Goal: Check status: Check status

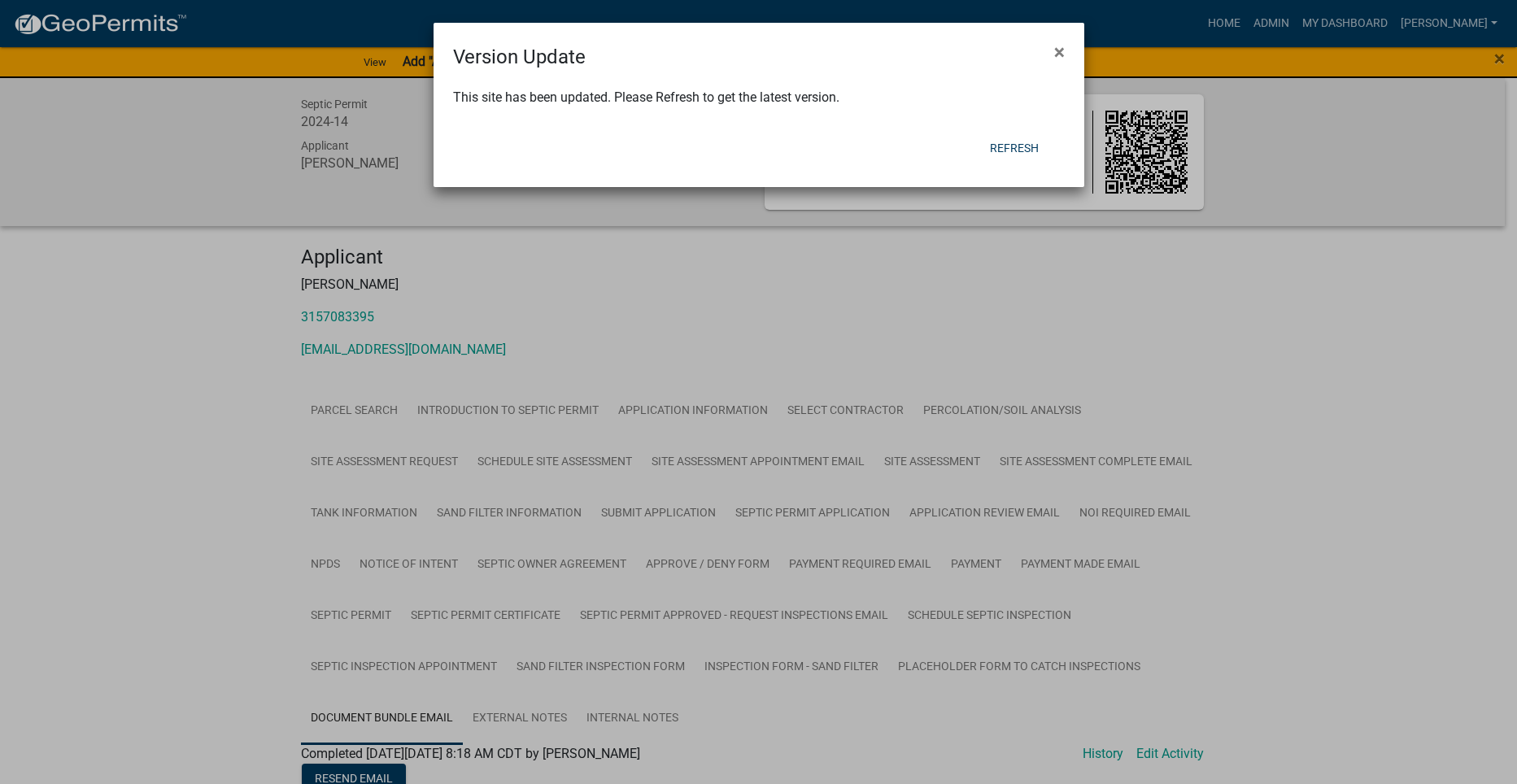
scroll to position [731, 0]
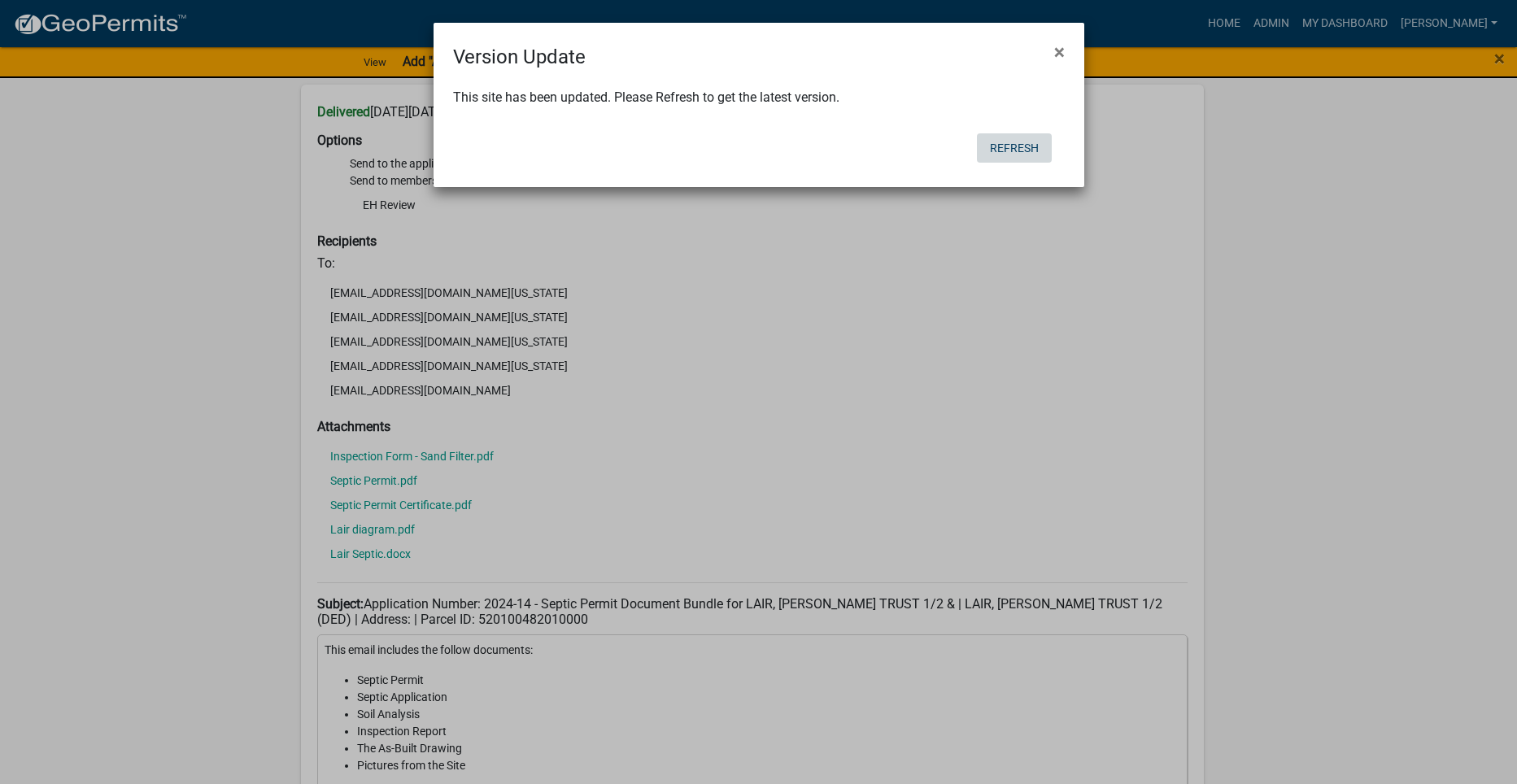
click at [1020, 140] on button "Refresh" at bounding box center [1014, 147] width 75 height 29
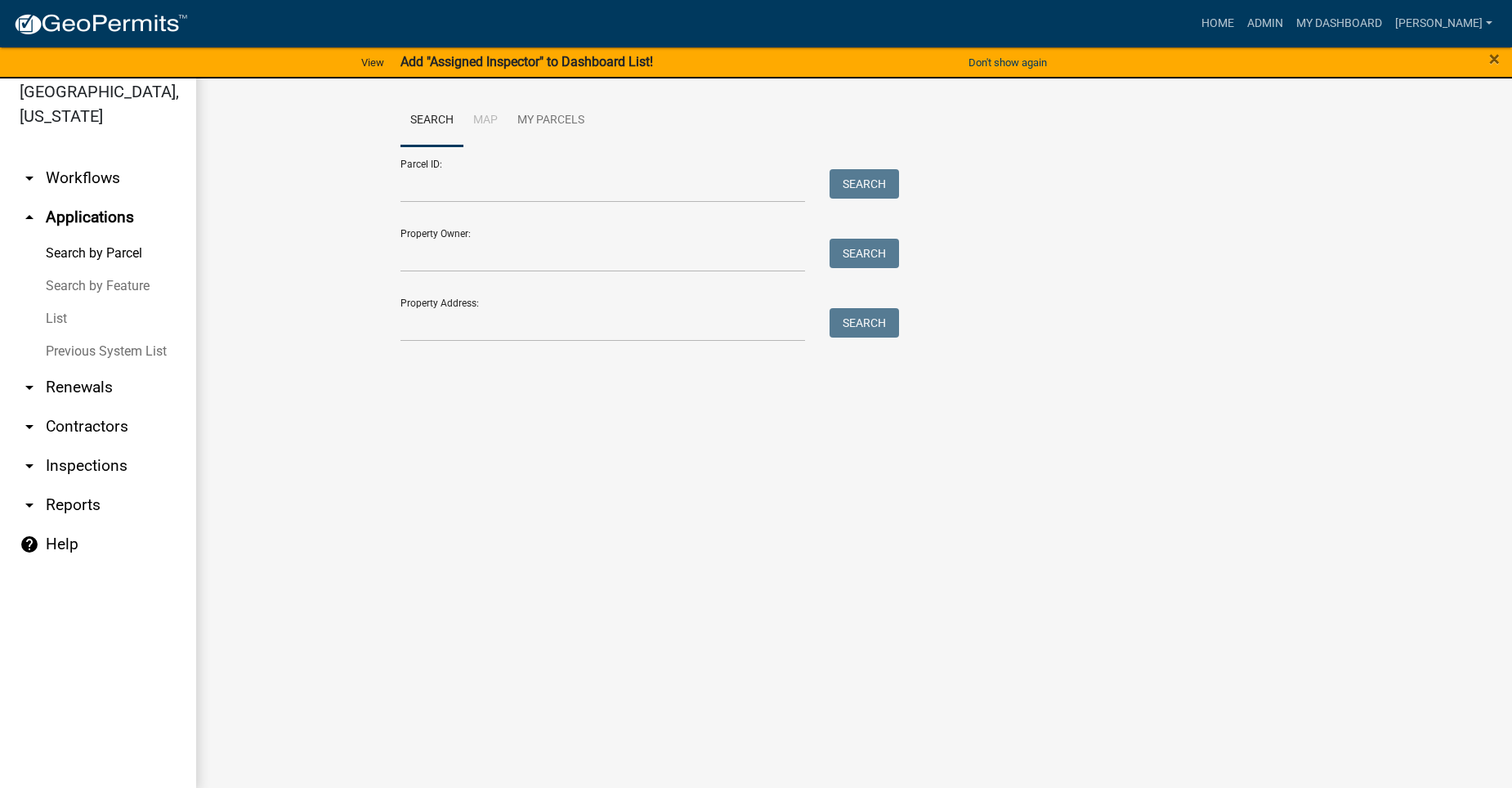
scroll to position [20, 0]
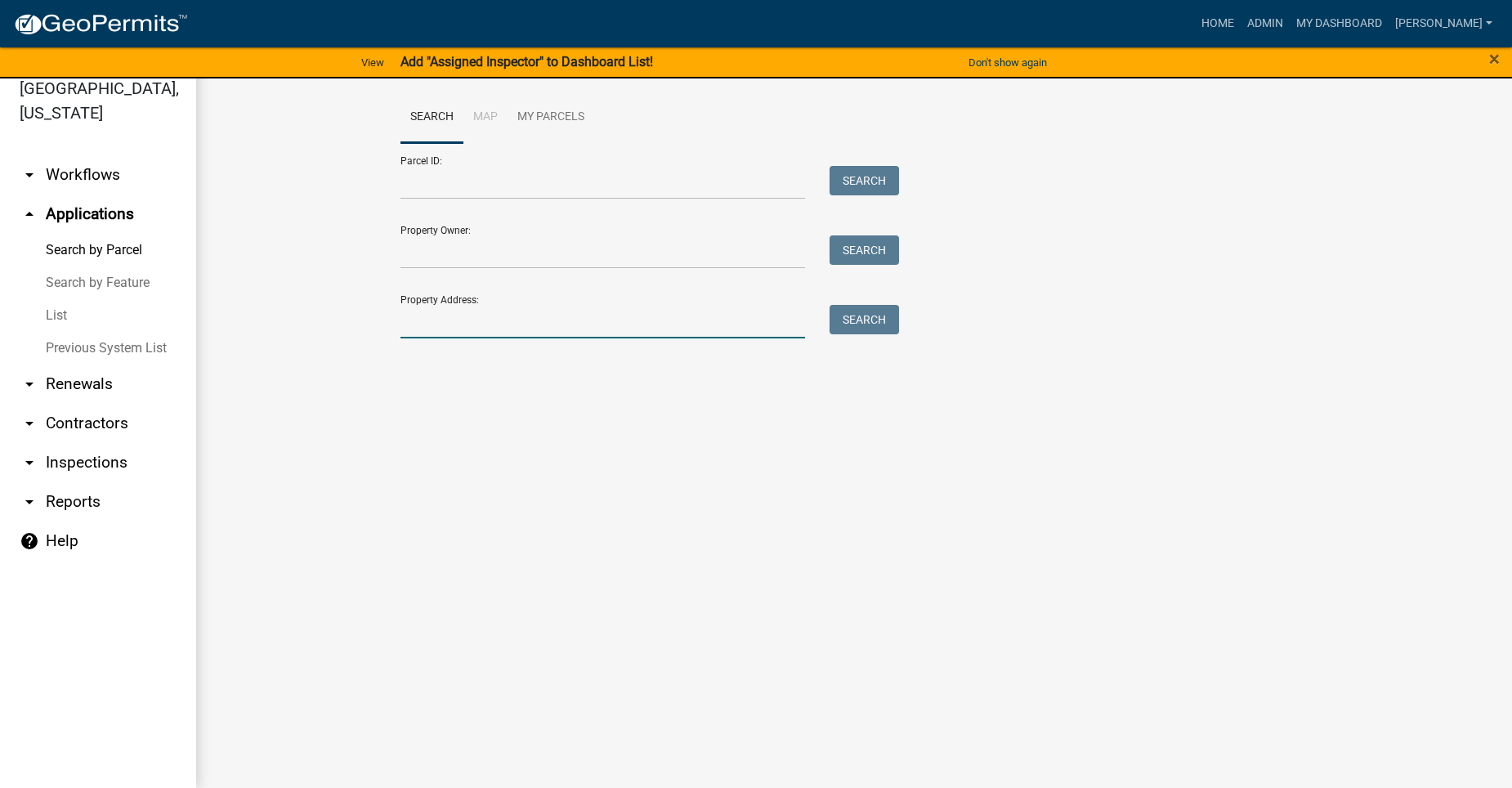
click at [487, 322] on input "Property Address:" at bounding box center [602, 322] width 405 height 34
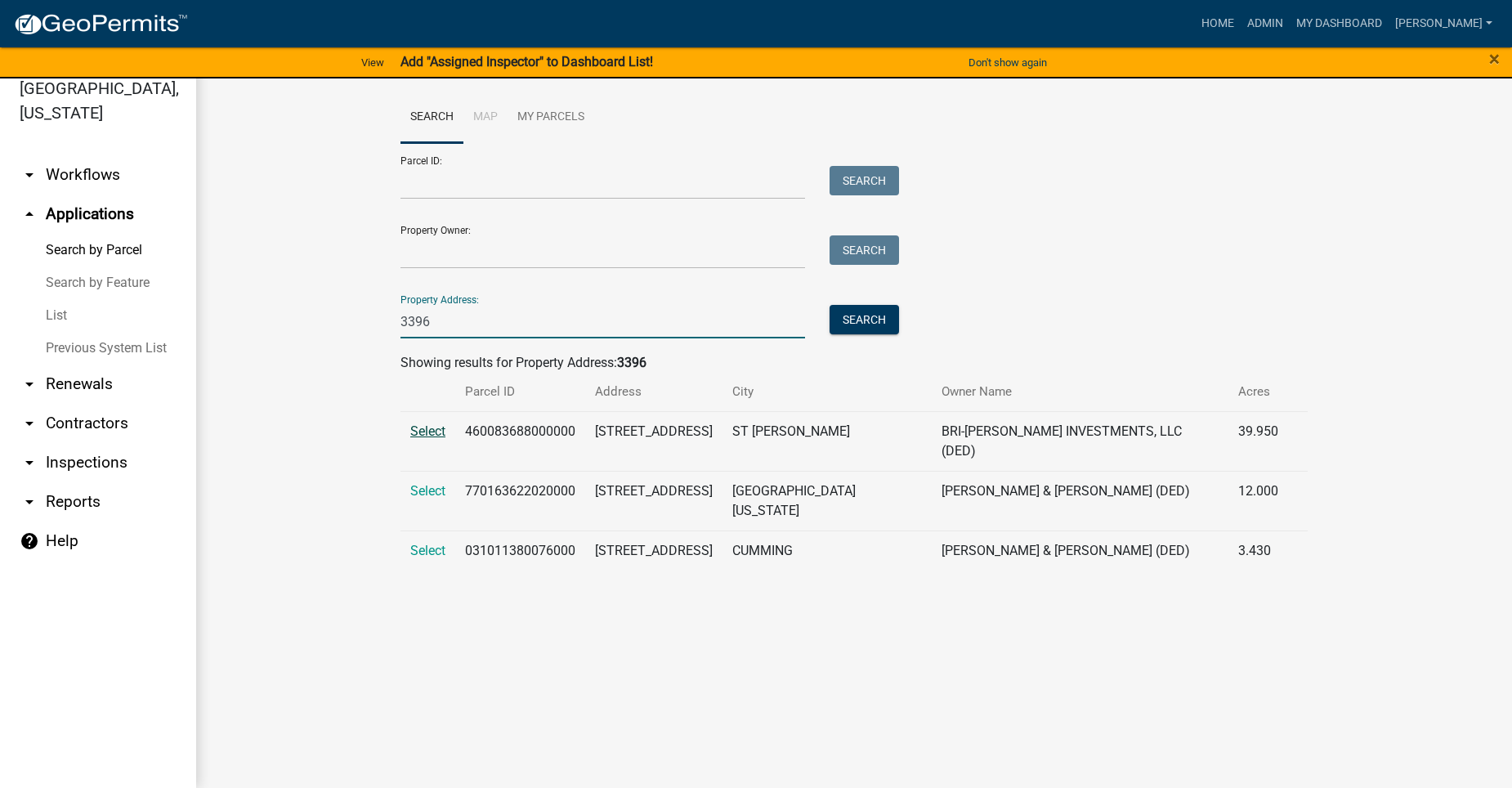
type input "3396"
click at [422, 430] on span "Select" at bounding box center [428, 431] width 35 height 15
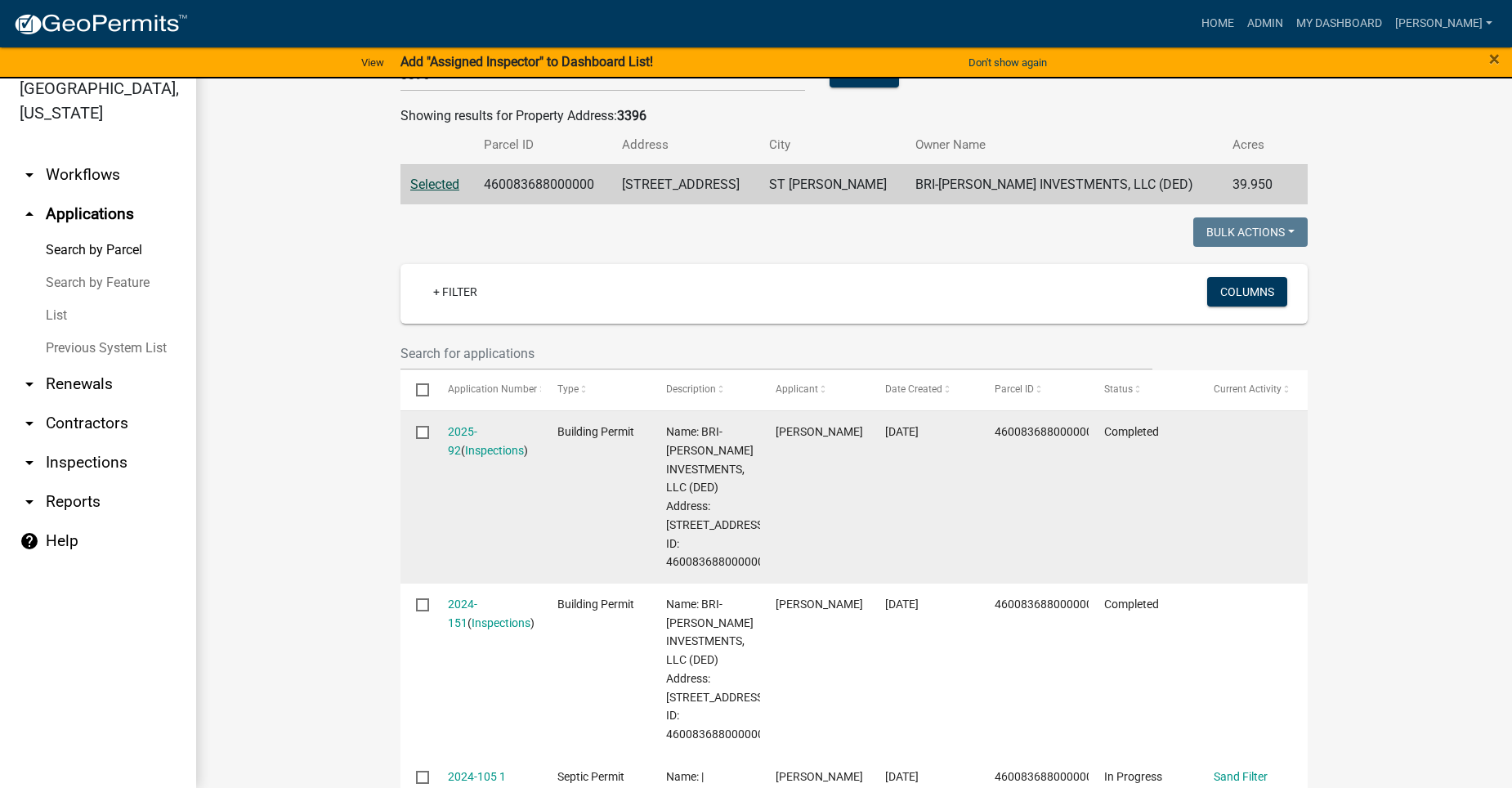
scroll to position [327, 0]
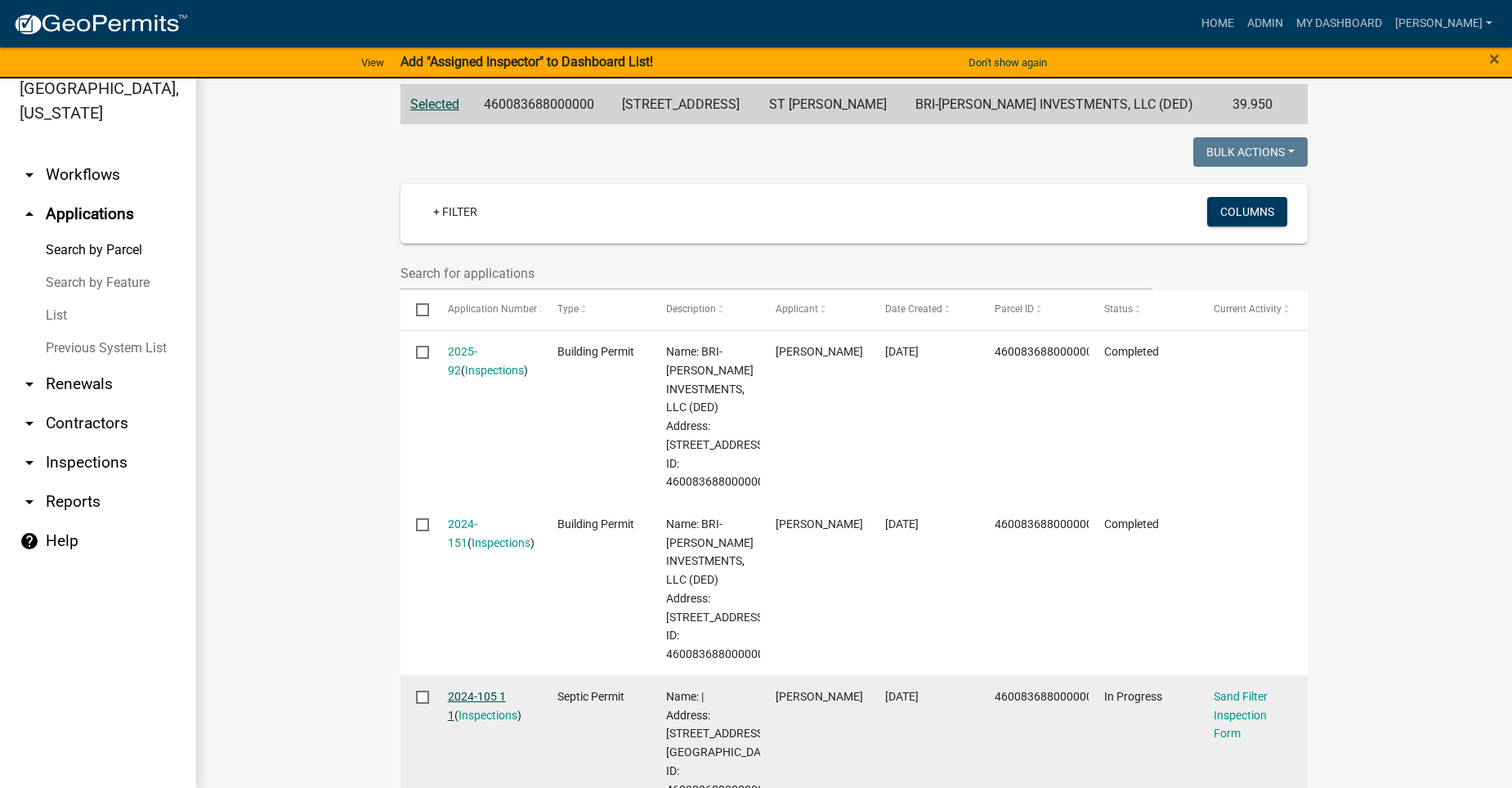
click at [479, 692] on link "2024-105 1 1" at bounding box center [477, 706] width 58 height 32
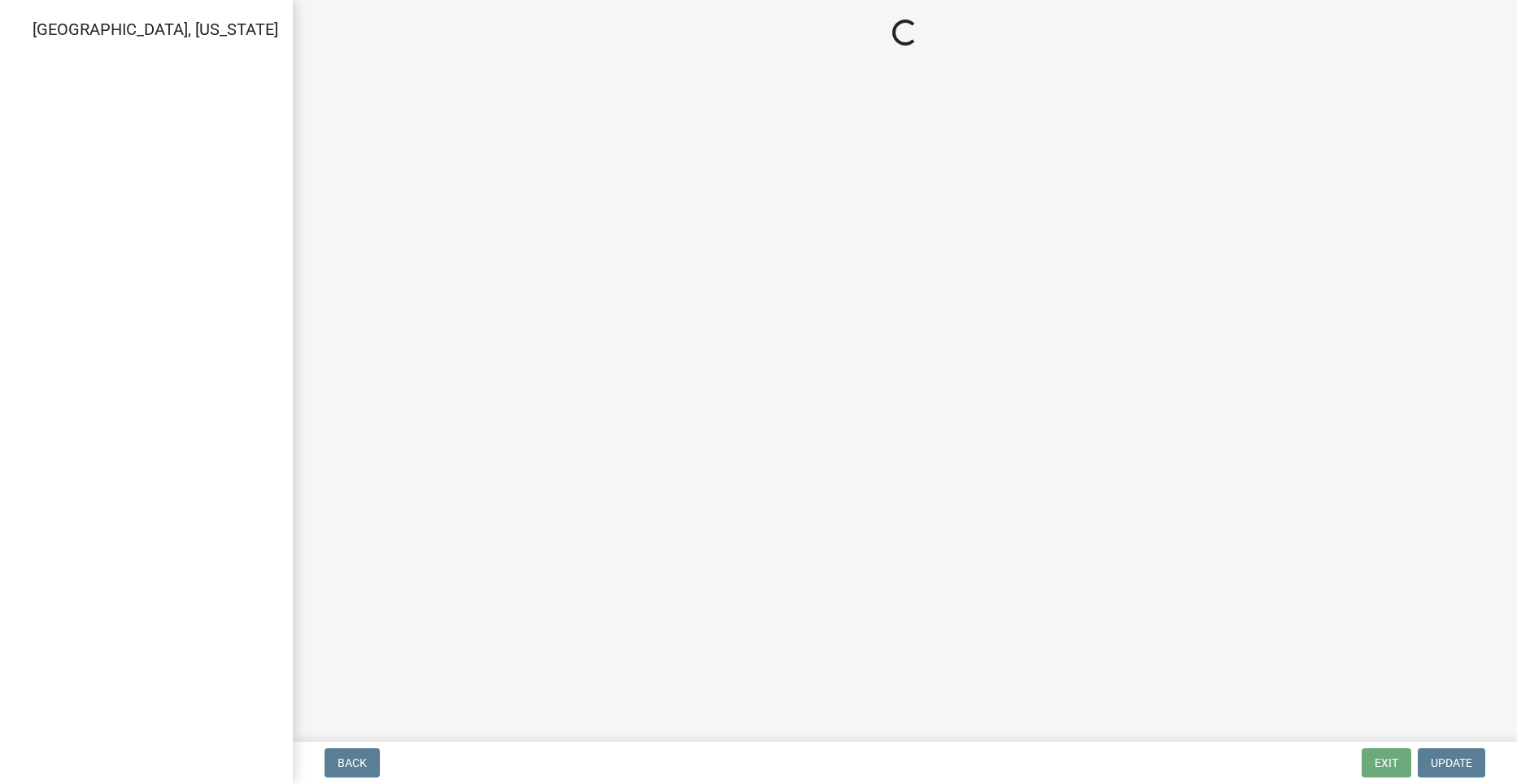
select select "ccc3feb4-466f-4227-91e9-914ee9242bae"
select select "dbe3a1b9-a4b3-48fa-b9c0-fee70399abae"
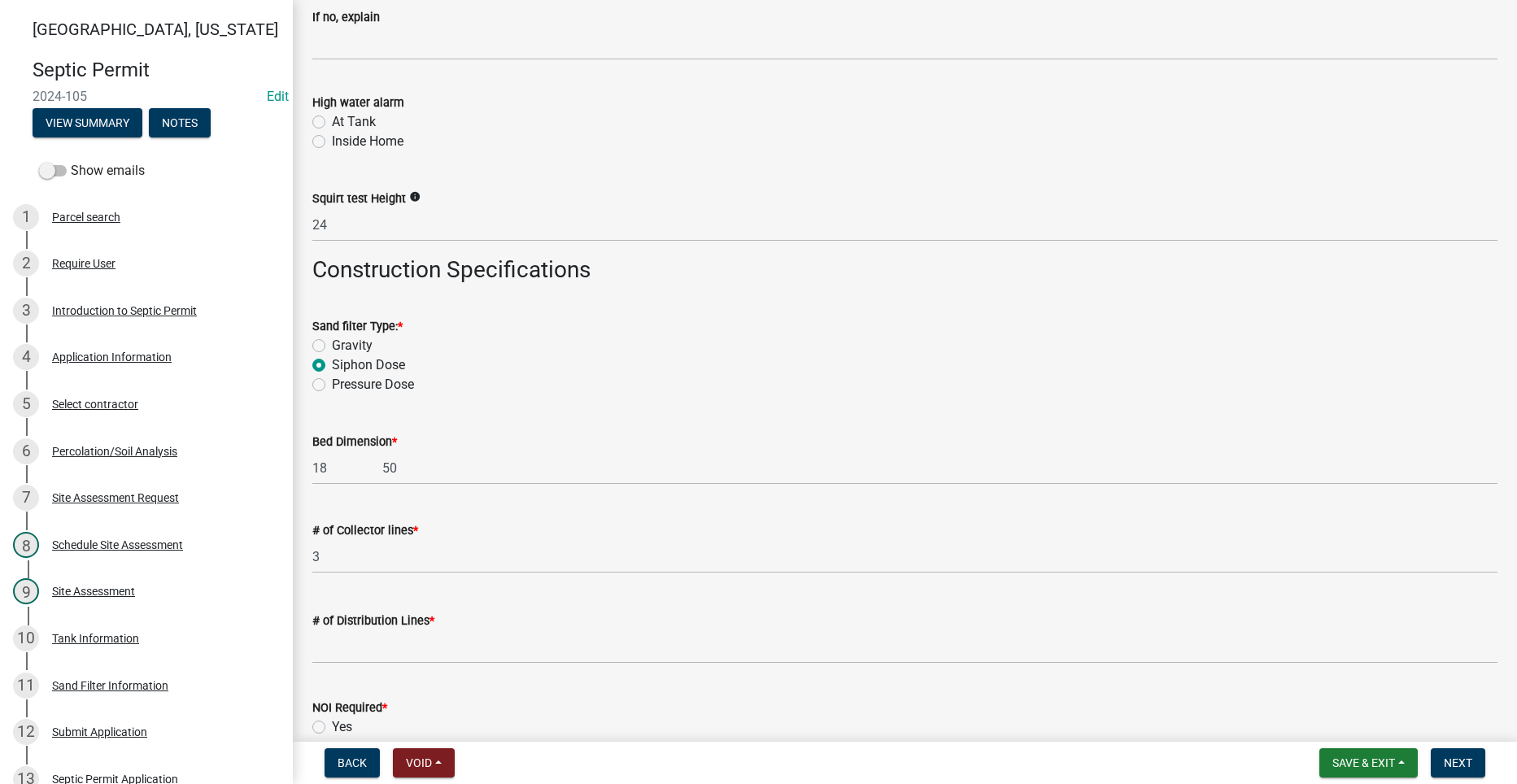
scroll to position [2521, 0]
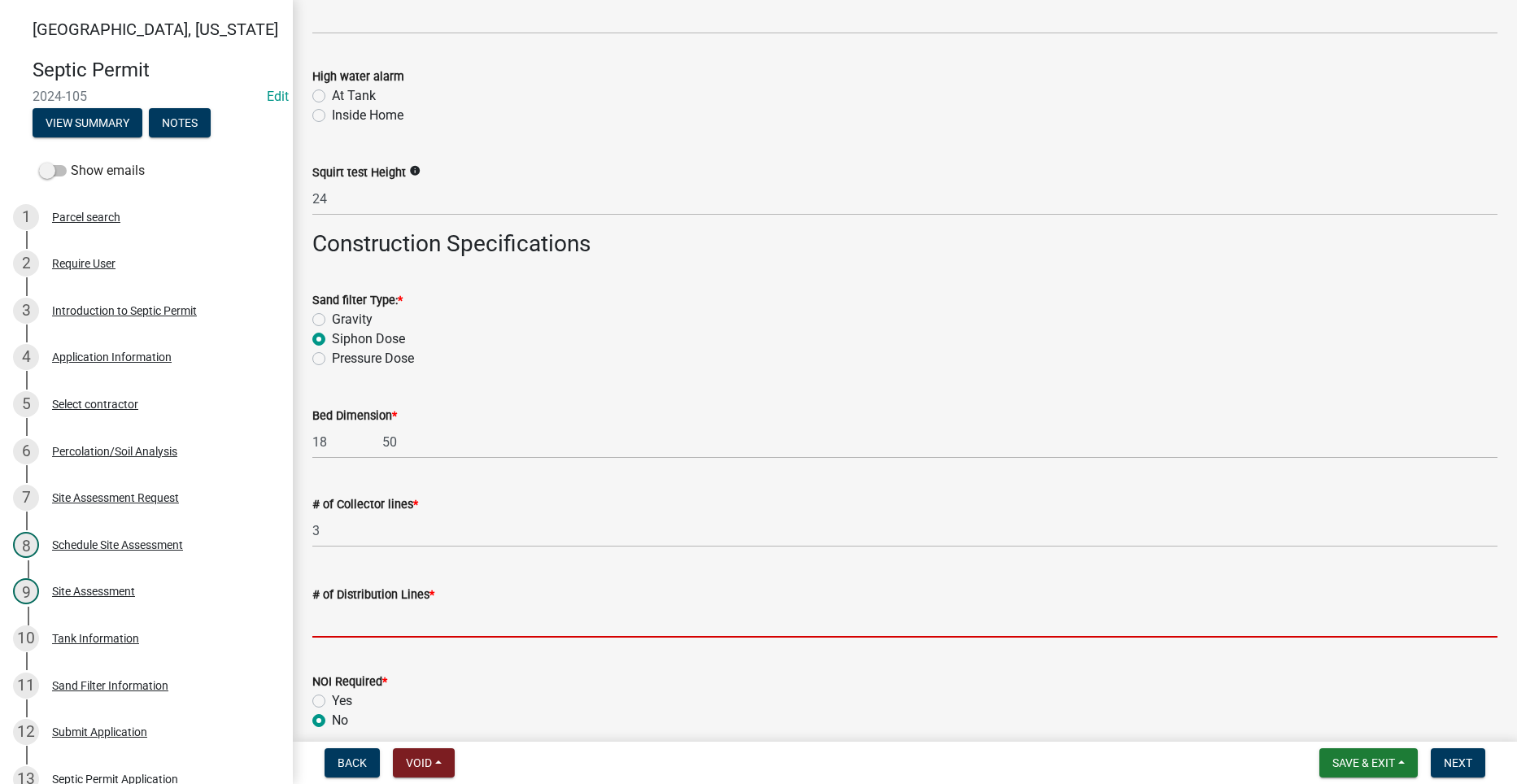
click at [432, 622] on input "text" at bounding box center [906, 622] width 1185 height 34
type input "6"
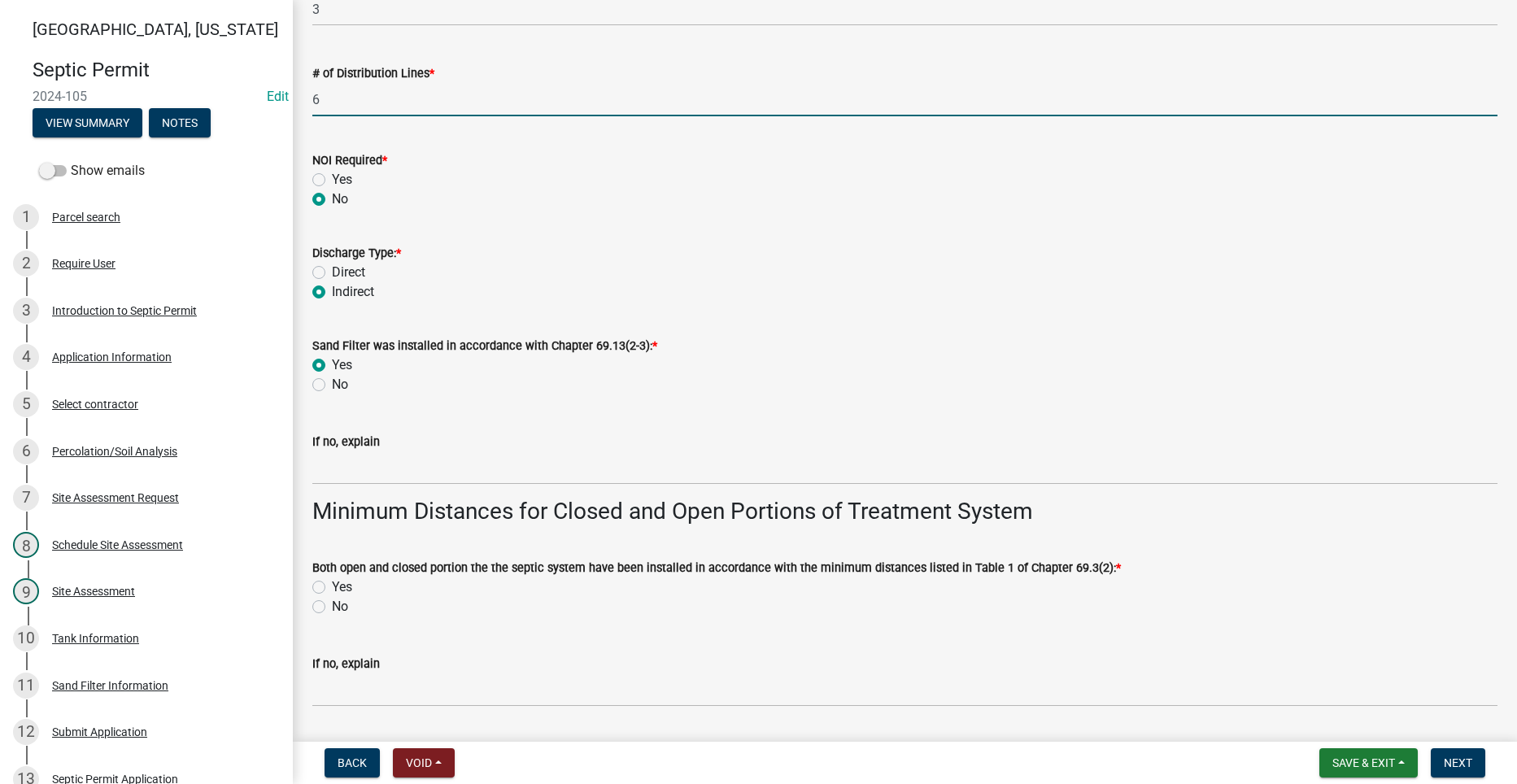
scroll to position [3090, 0]
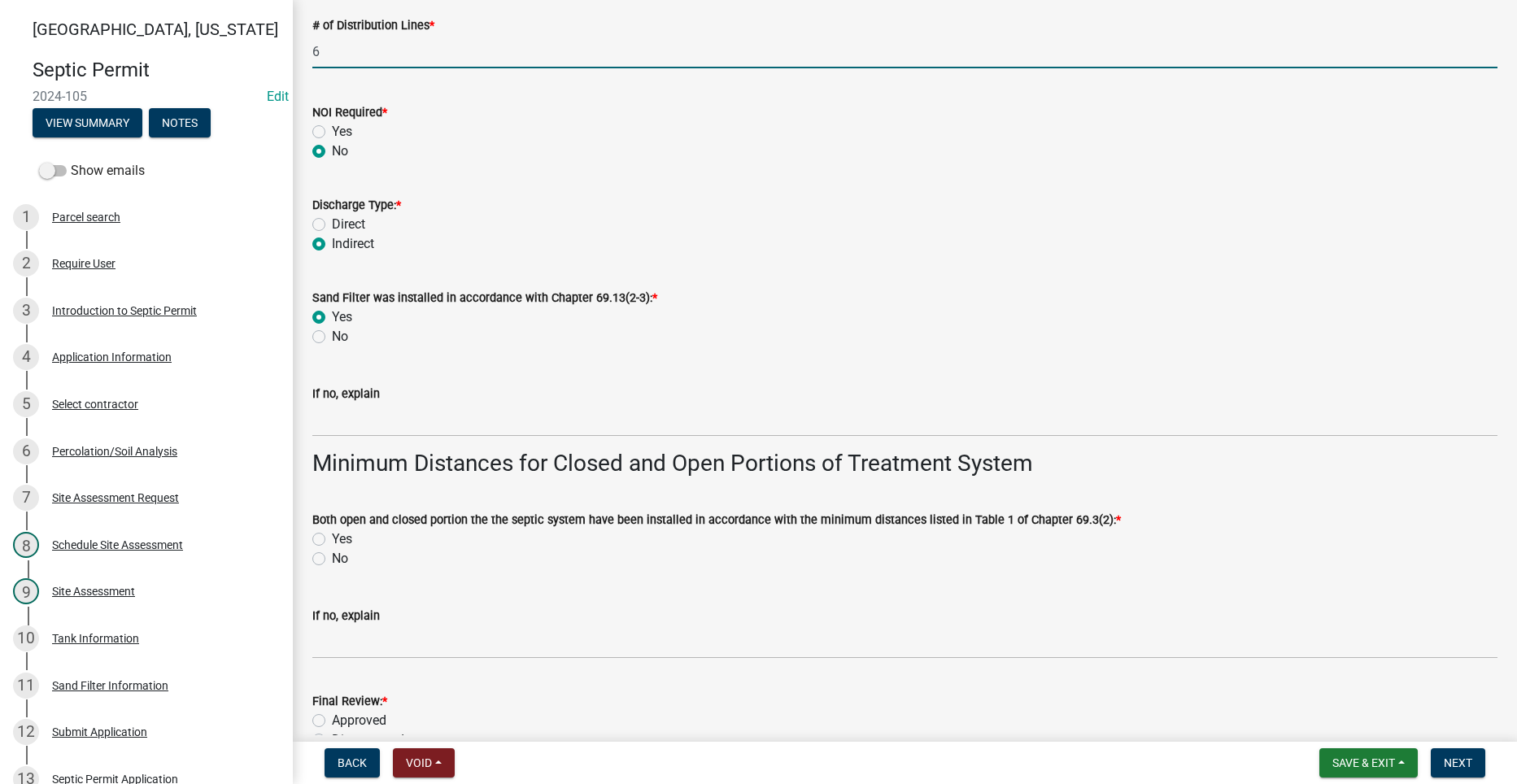
click at [325, 541] on div "Yes" at bounding box center [906, 539] width 1185 height 20
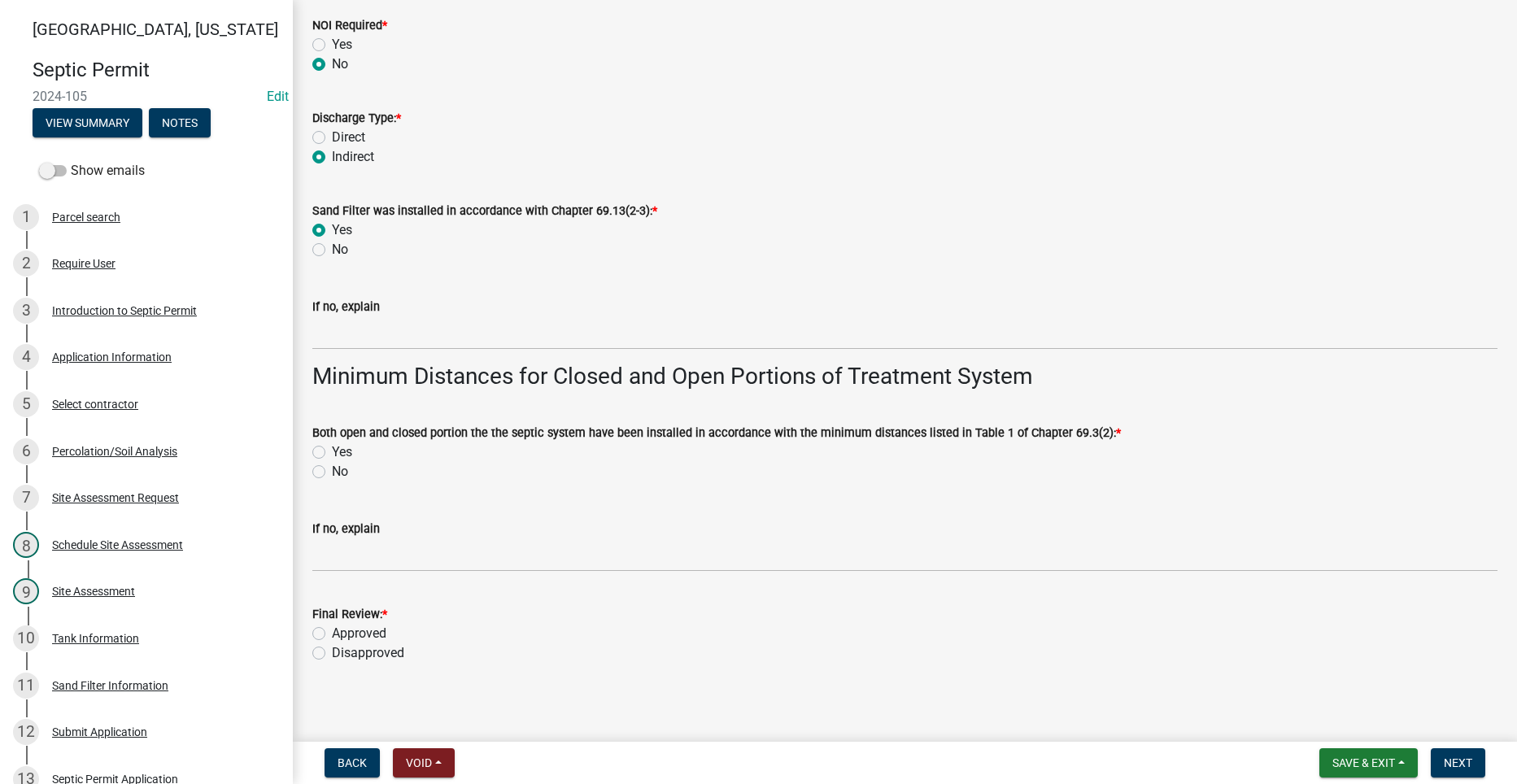
scroll to position [3183, 0]
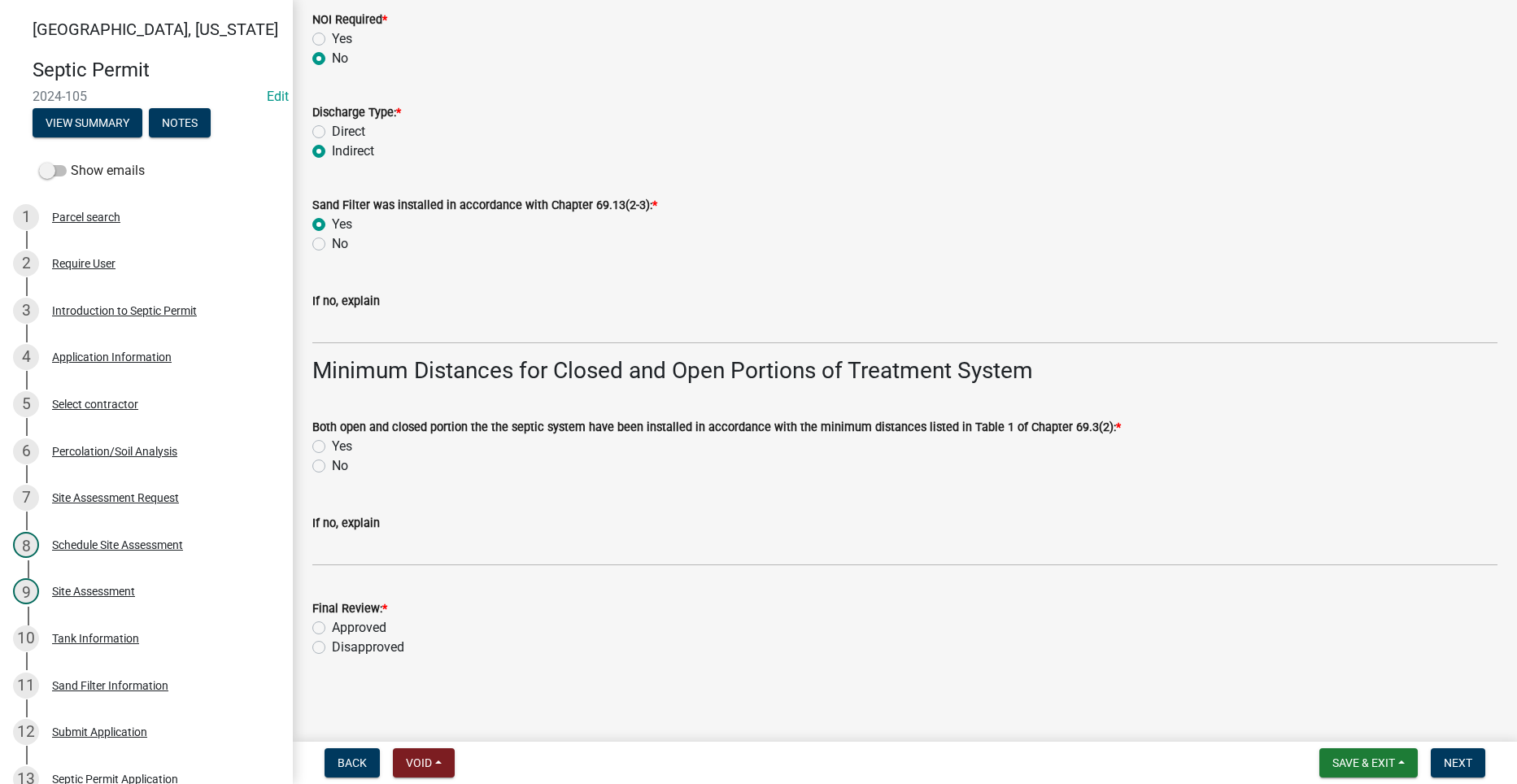
click at [332, 441] on label "Yes" at bounding box center [342, 446] width 21 height 20
click at [332, 441] on input "Yes" at bounding box center [336, 441] width 10 height 10
radio input "true"
click at [332, 624] on label "Approved" at bounding box center [359, 627] width 54 height 20
click at [332, 624] on input "Approved" at bounding box center [336, 623] width 10 height 10
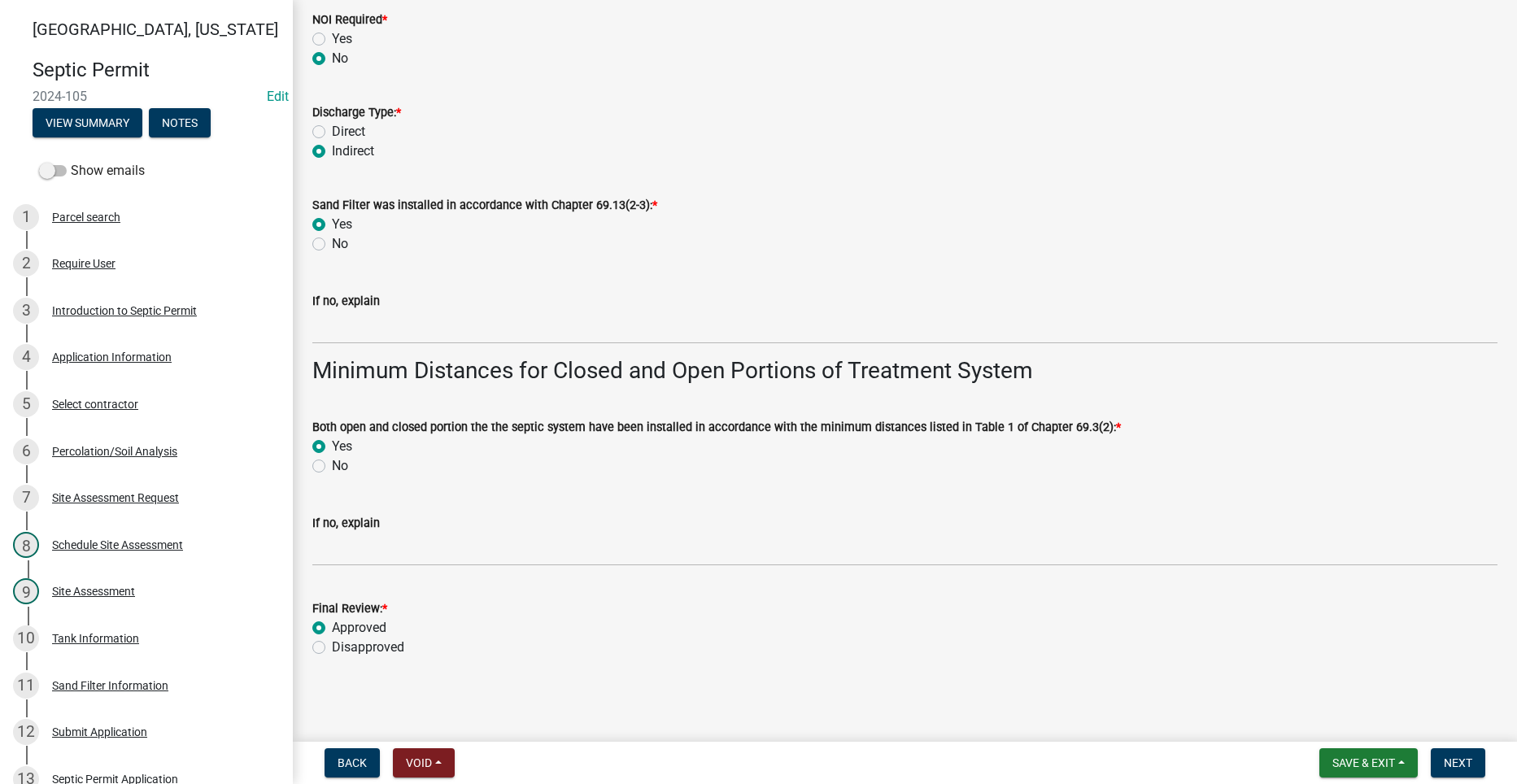
radio input "true"
click at [1457, 765] on span "Next" at bounding box center [1458, 762] width 28 height 13
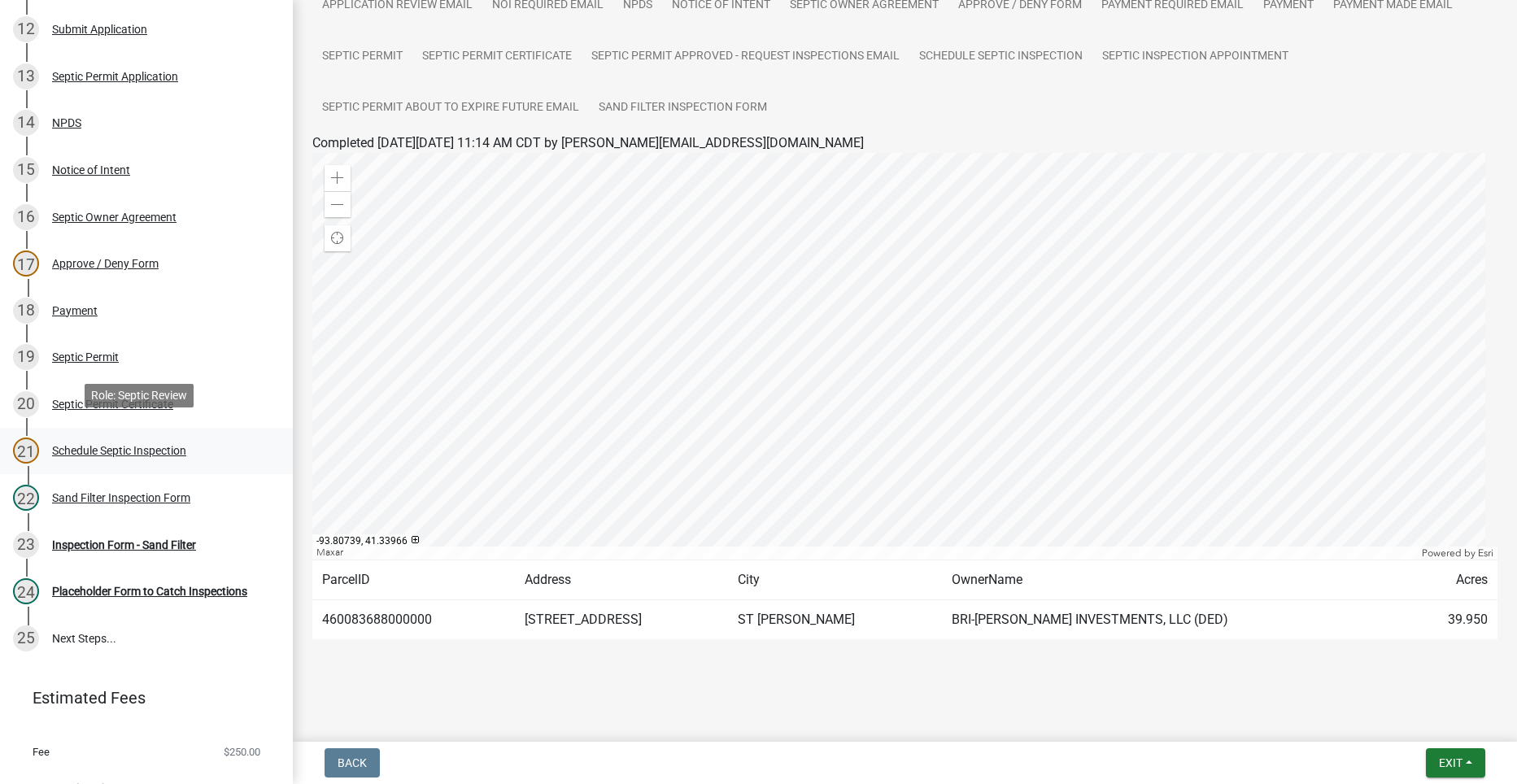
scroll to position [731, 0]
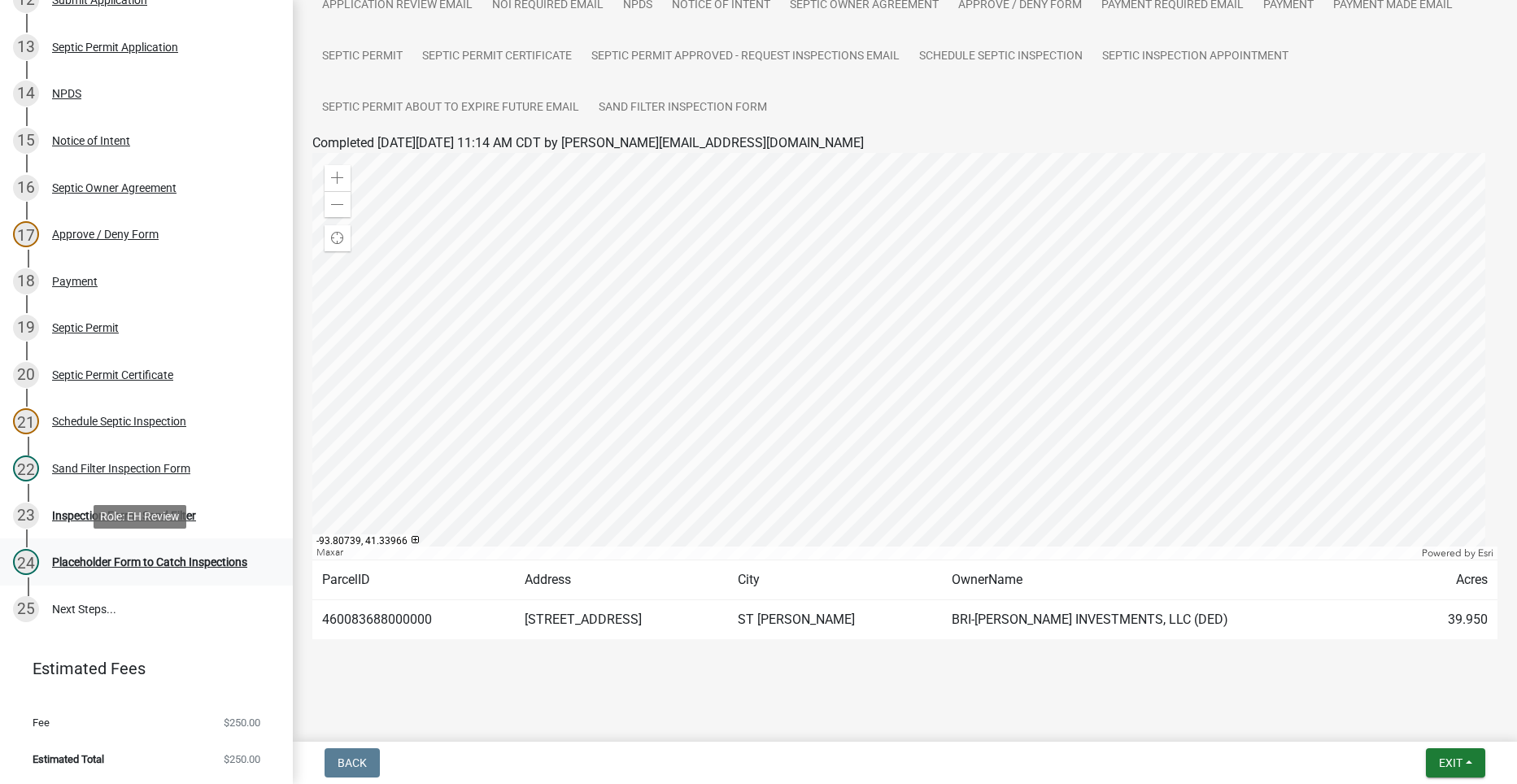
click at [88, 558] on div "Placeholder Form to Catch Inspections" at bounding box center [149, 561] width 195 height 11
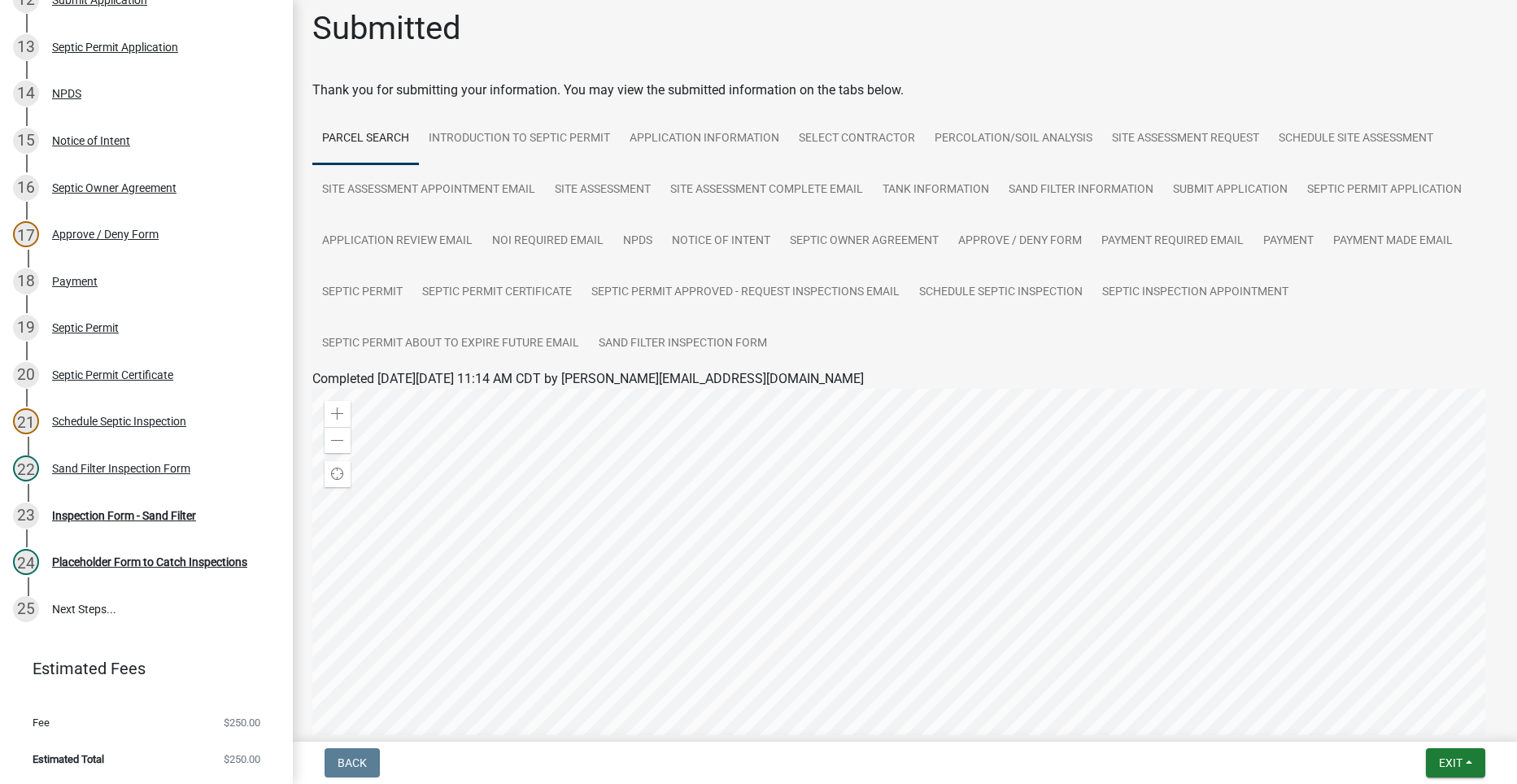
scroll to position [3, 0]
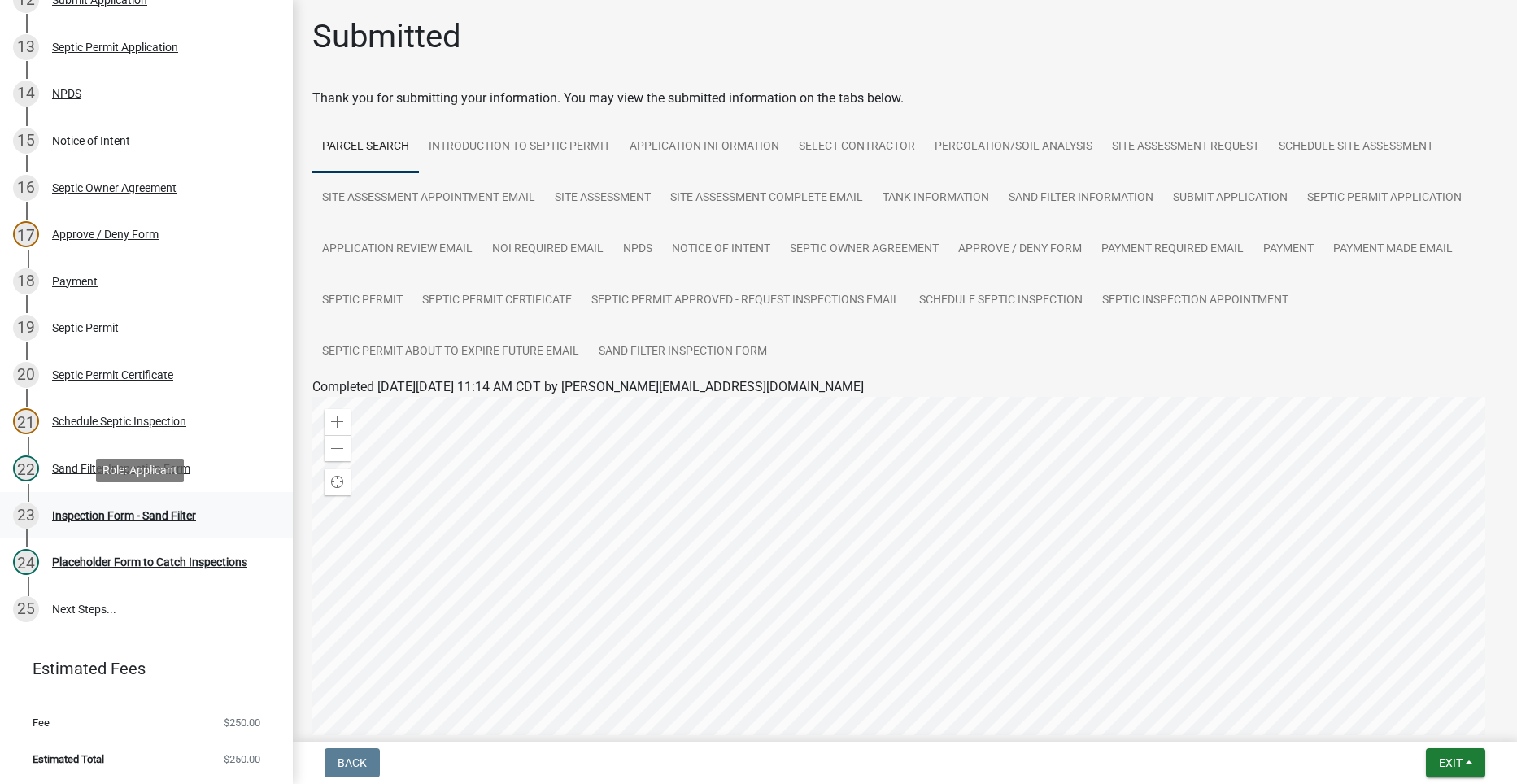
click at [97, 514] on div "Inspection Form - Sand Filter" at bounding box center [123, 515] width 144 height 11
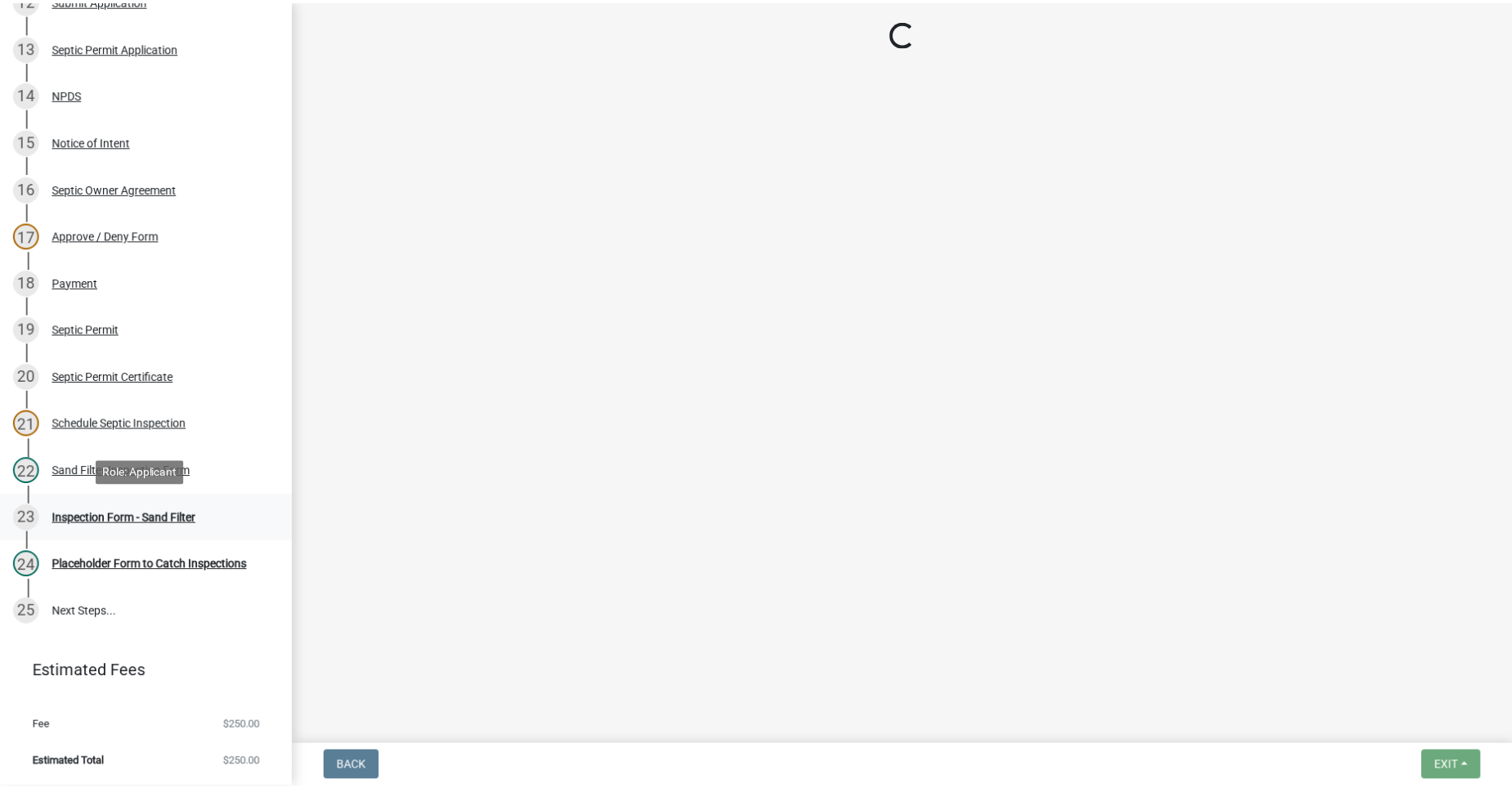
scroll to position [0, 0]
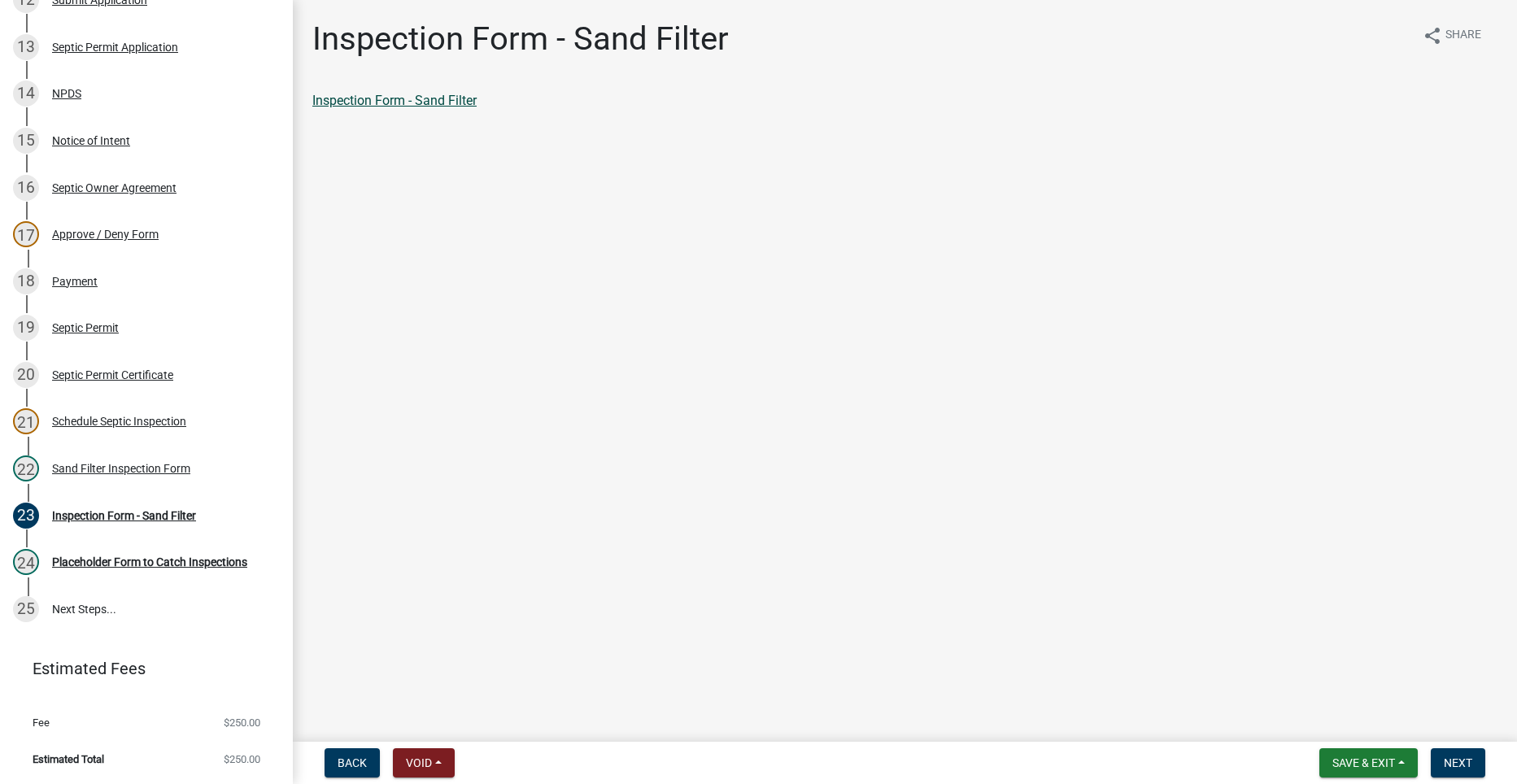
click at [394, 100] on link "Inspection Form - Sand Filter" at bounding box center [395, 100] width 164 height 15
click at [1460, 759] on span "Next" at bounding box center [1458, 762] width 28 height 13
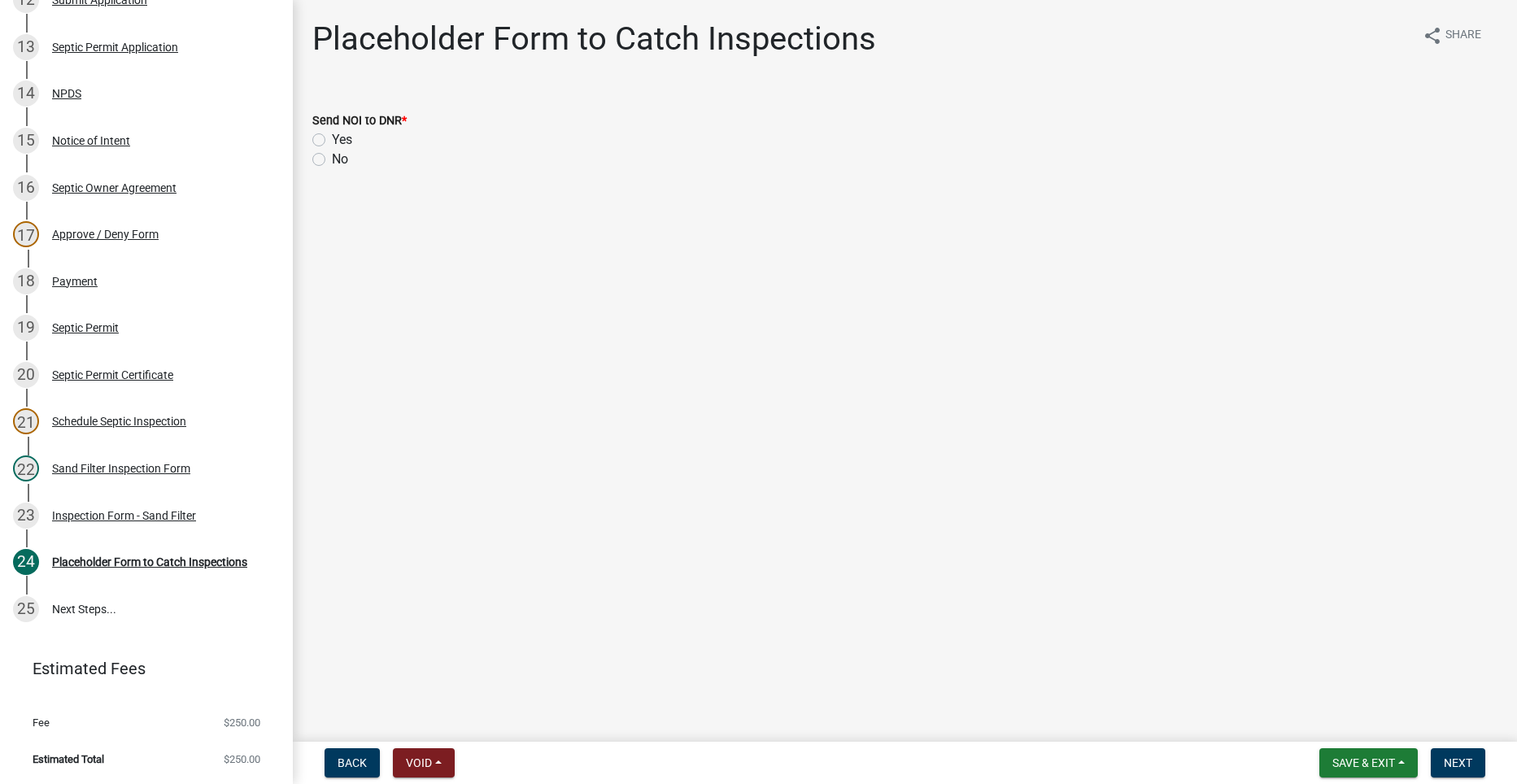
click at [332, 161] on label "No" at bounding box center [339, 159] width 16 height 20
click at [332, 161] on input "No" at bounding box center [336, 154] width 10 height 10
radio input "true"
click at [1476, 761] on button "Next" at bounding box center [1458, 762] width 54 height 29
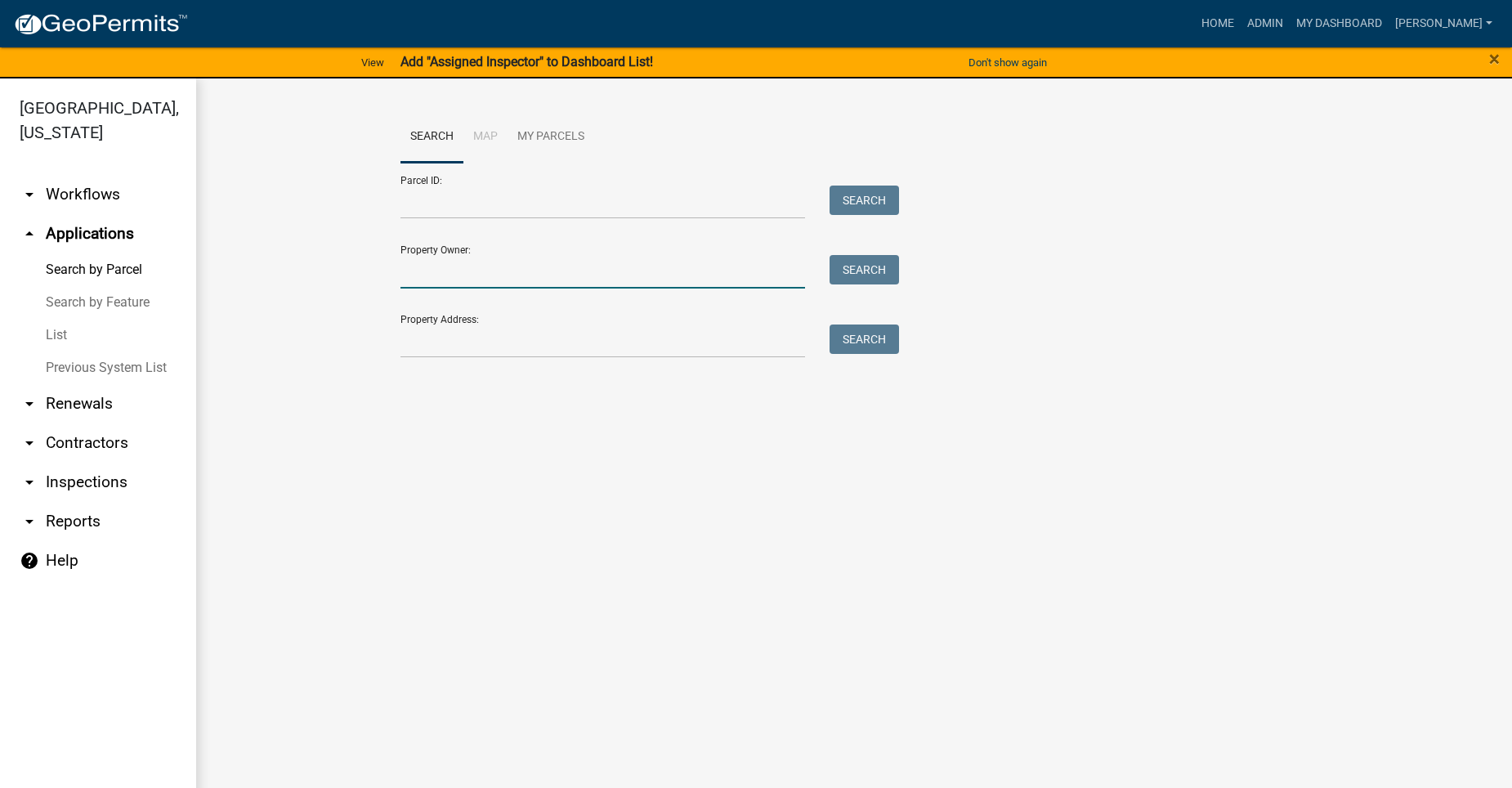
click at [546, 277] on input "Property Owner:" at bounding box center [602, 272] width 405 height 34
click at [414, 346] on input "Property Address:" at bounding box center [602, 342] width 405 height 34
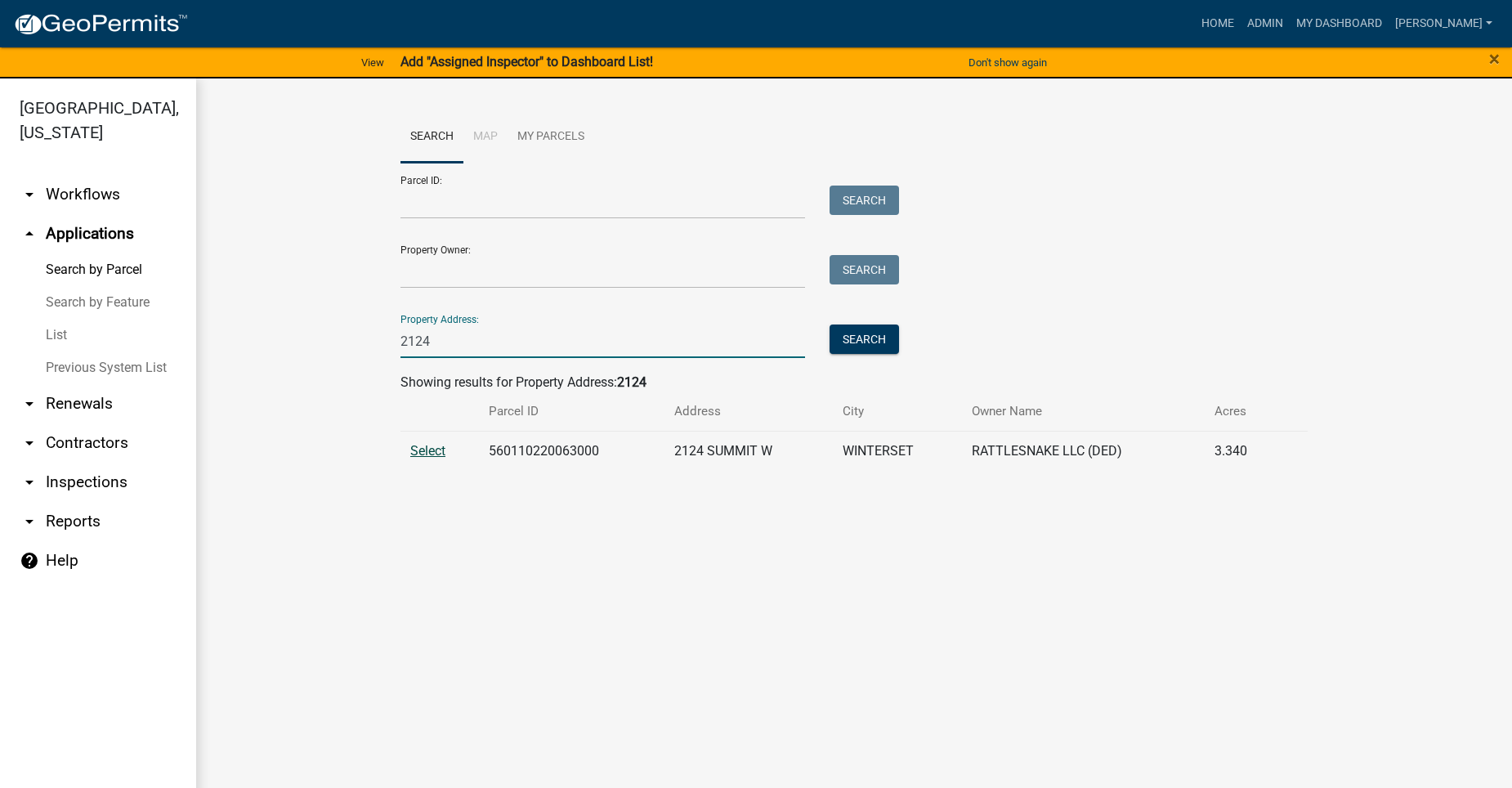
type input "2124"
click at [418, 455] on span "Select" at bounding box center [428, 450] width 35 height 15
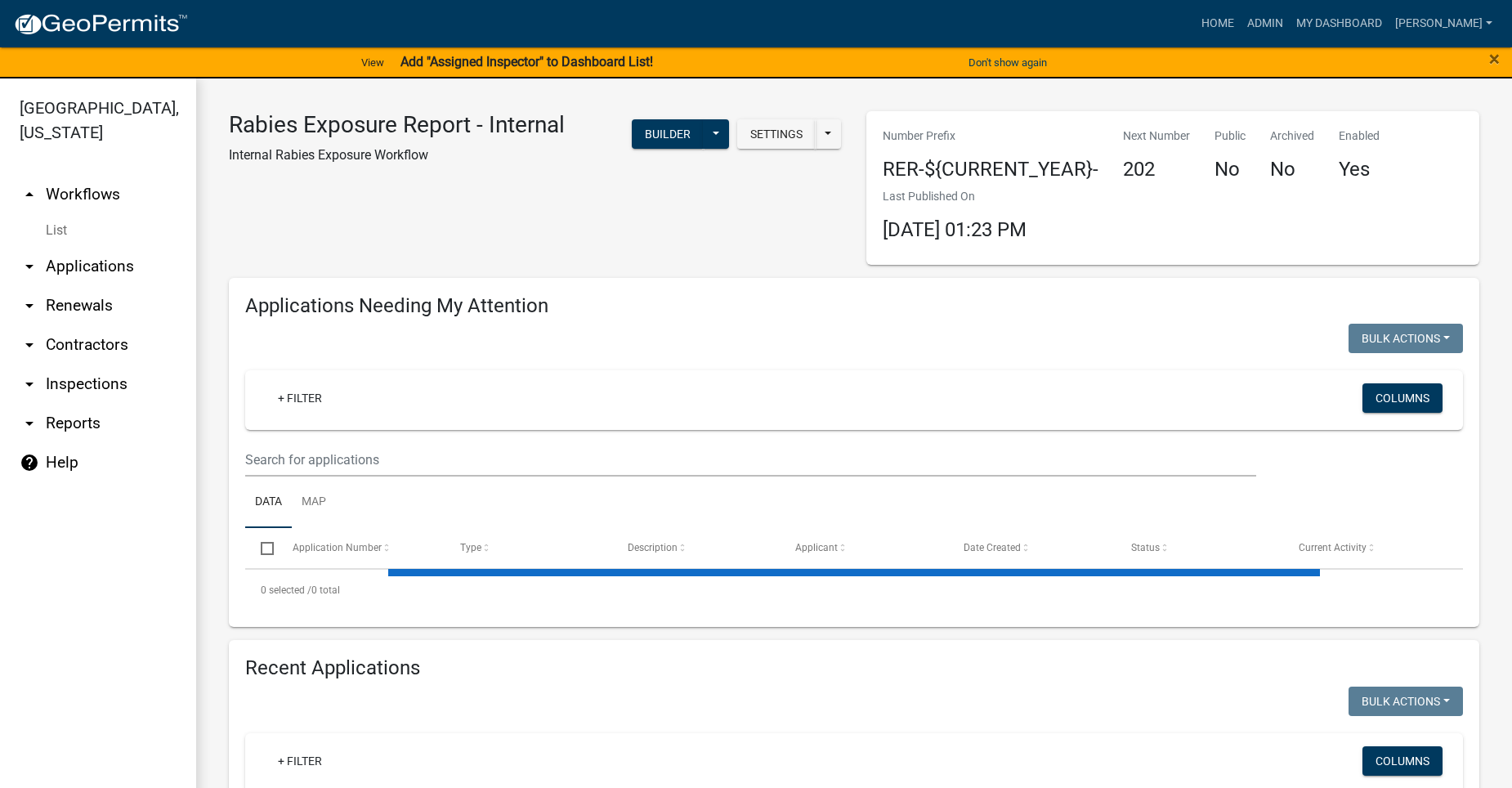
select select "2: 50"
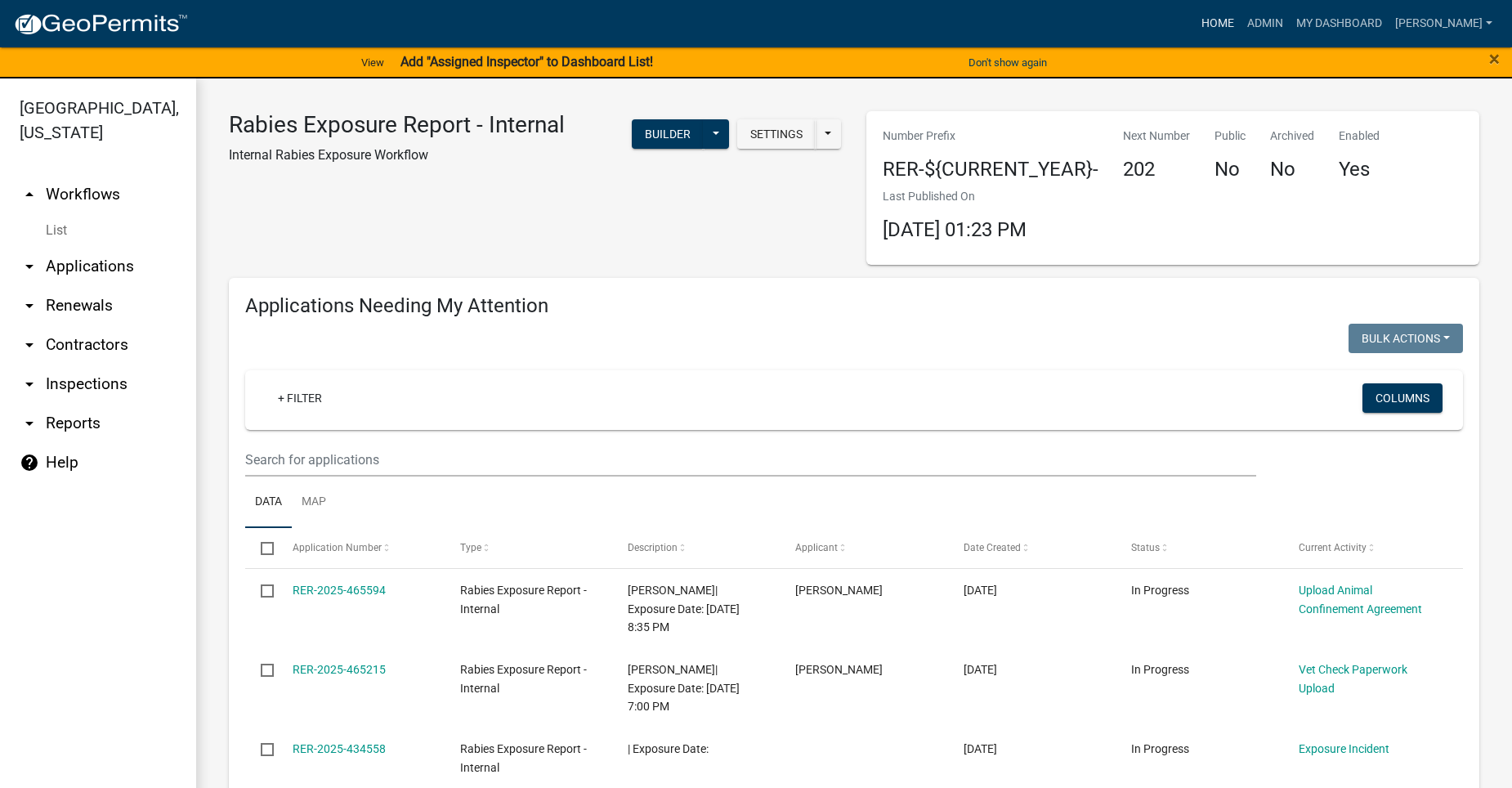
click at [1241, 25] on link "Home" at bounding box center [1218, 24] width 46 height 31
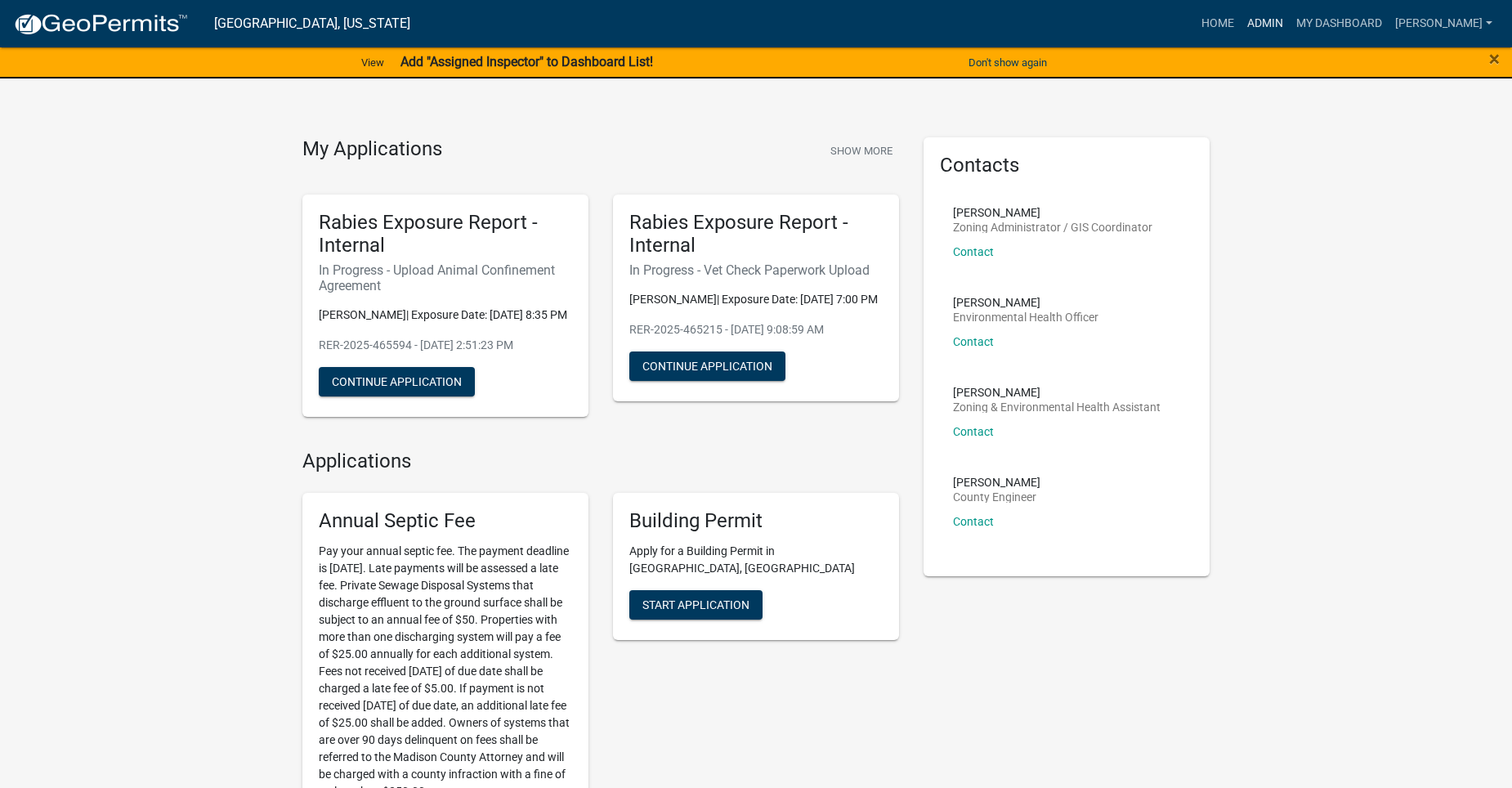
click at [1290, 16] on link "Admin" at bounding box center [1266, 24] width 49 height 31
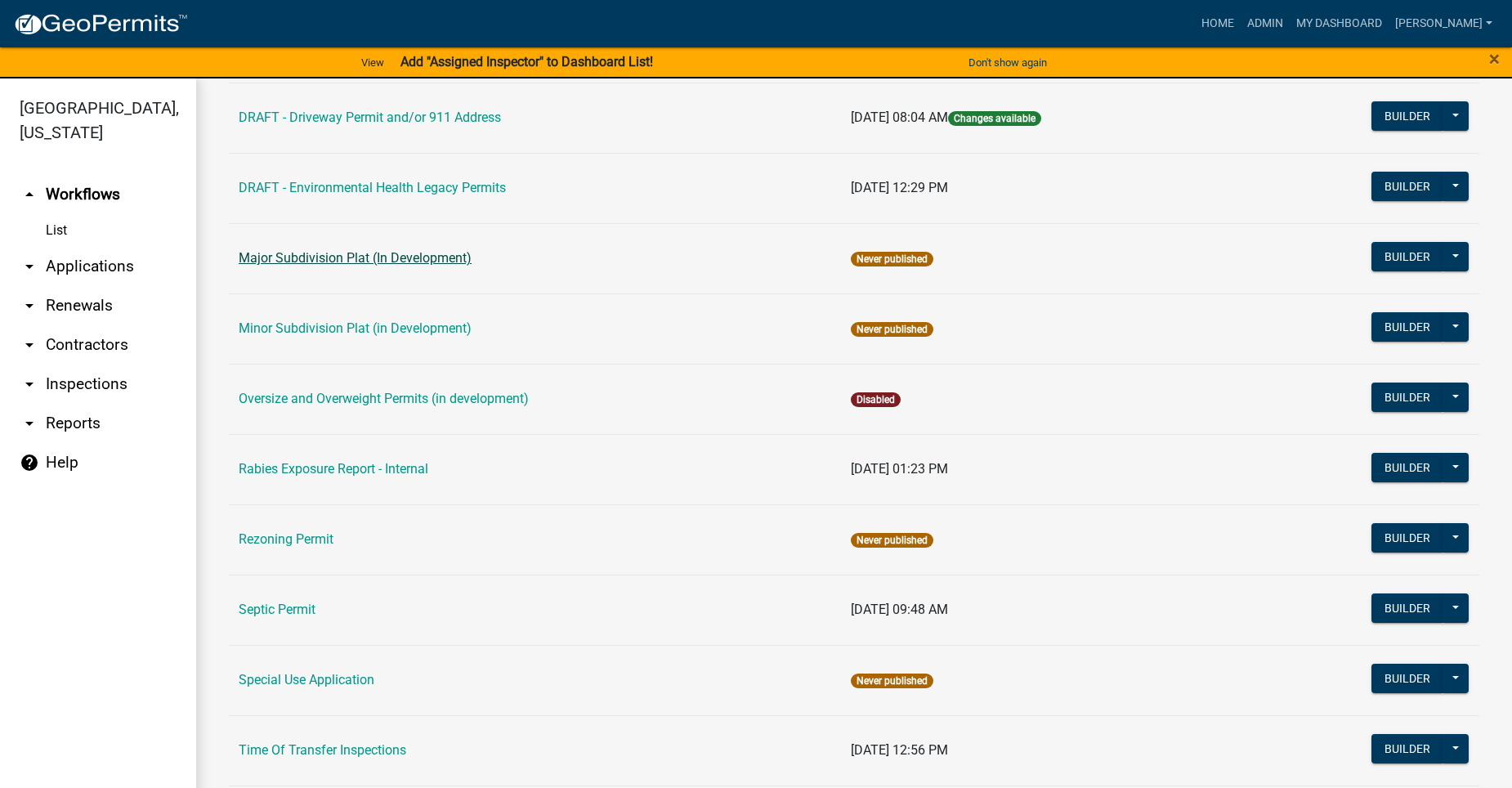
scroll to position [654, 0]
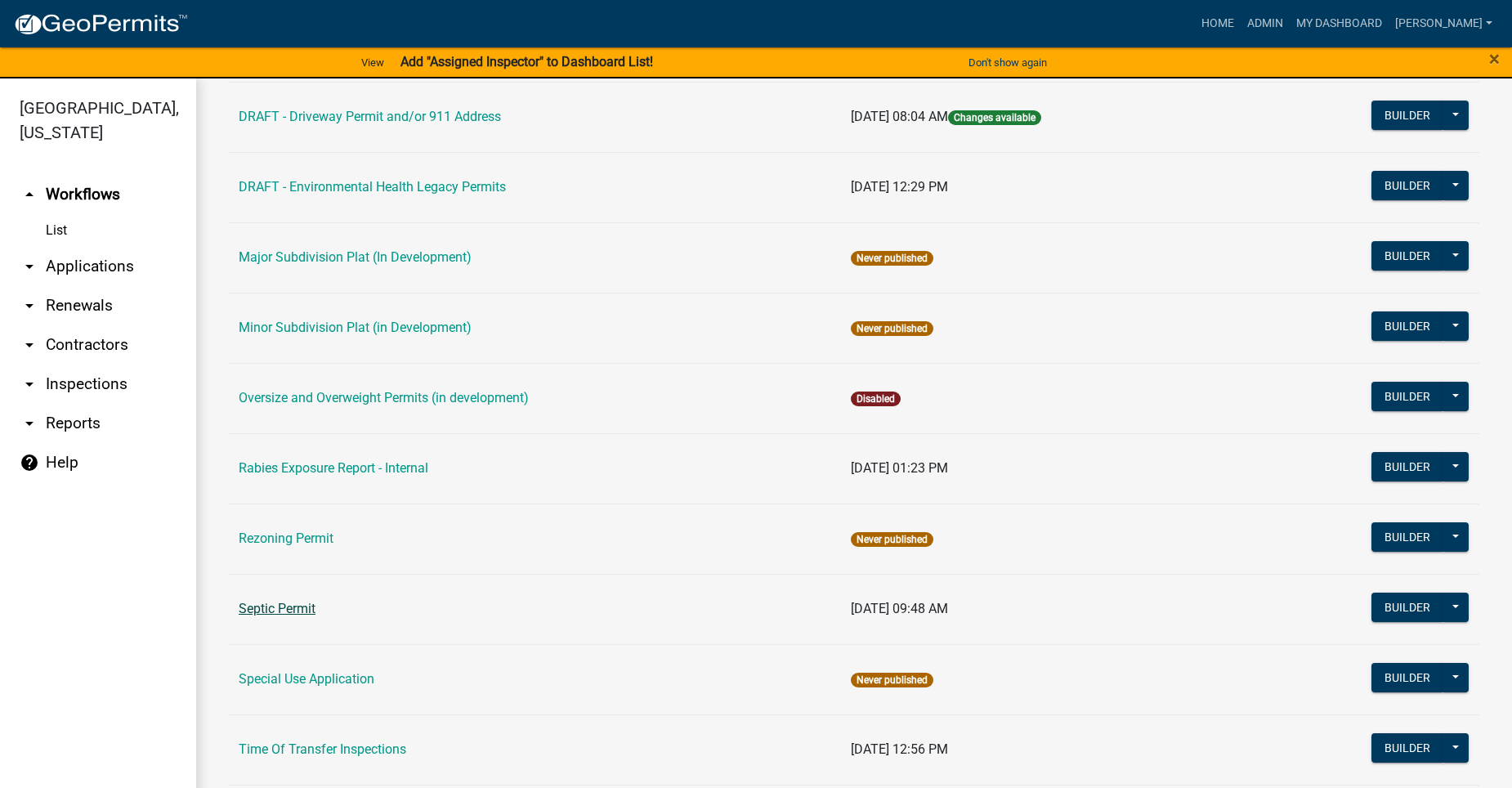
click at [288, 601] on link "Septic Permit" at bounding box center [277, 609] width 76 height 15
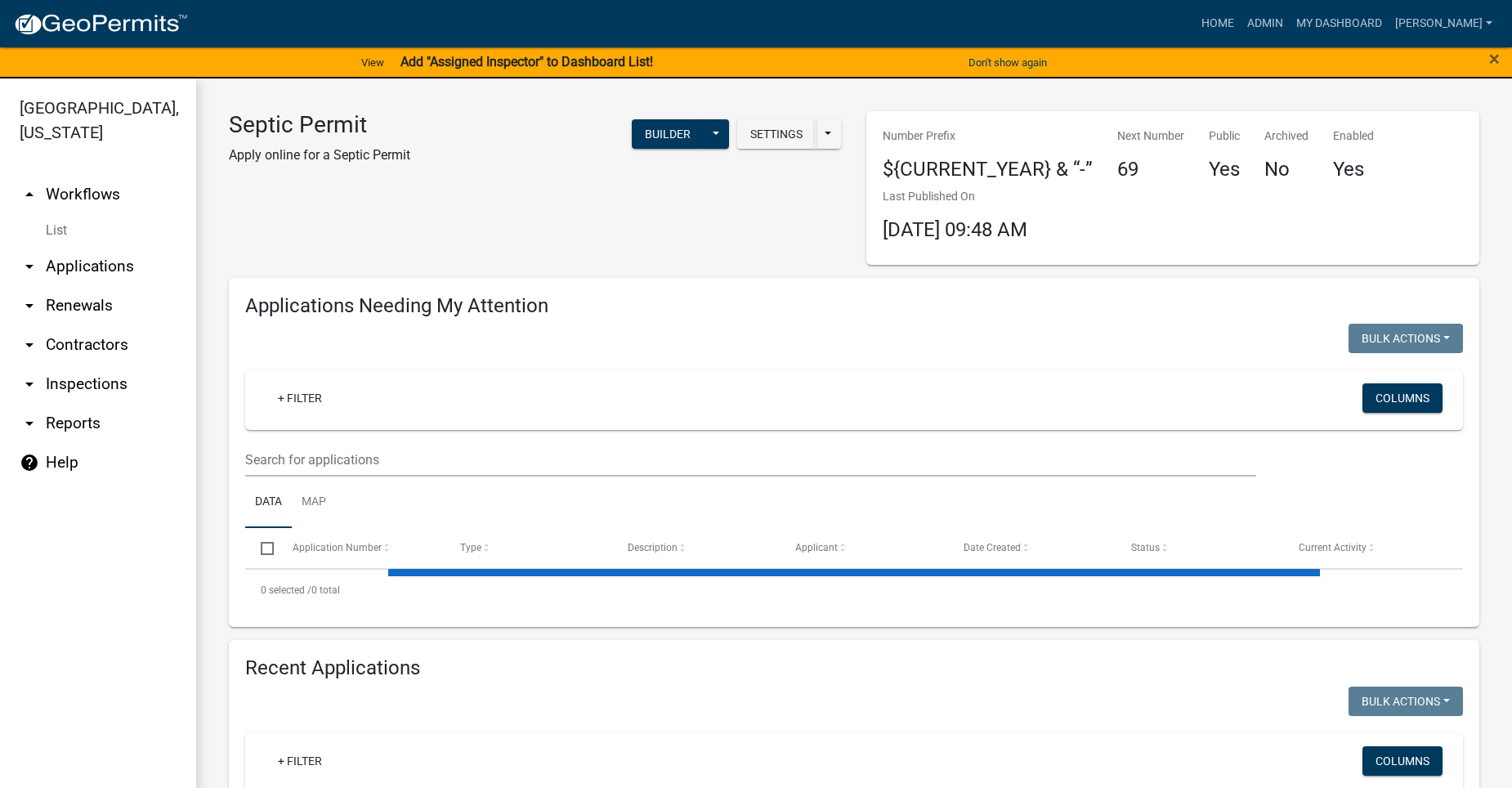
select select "2: 50"
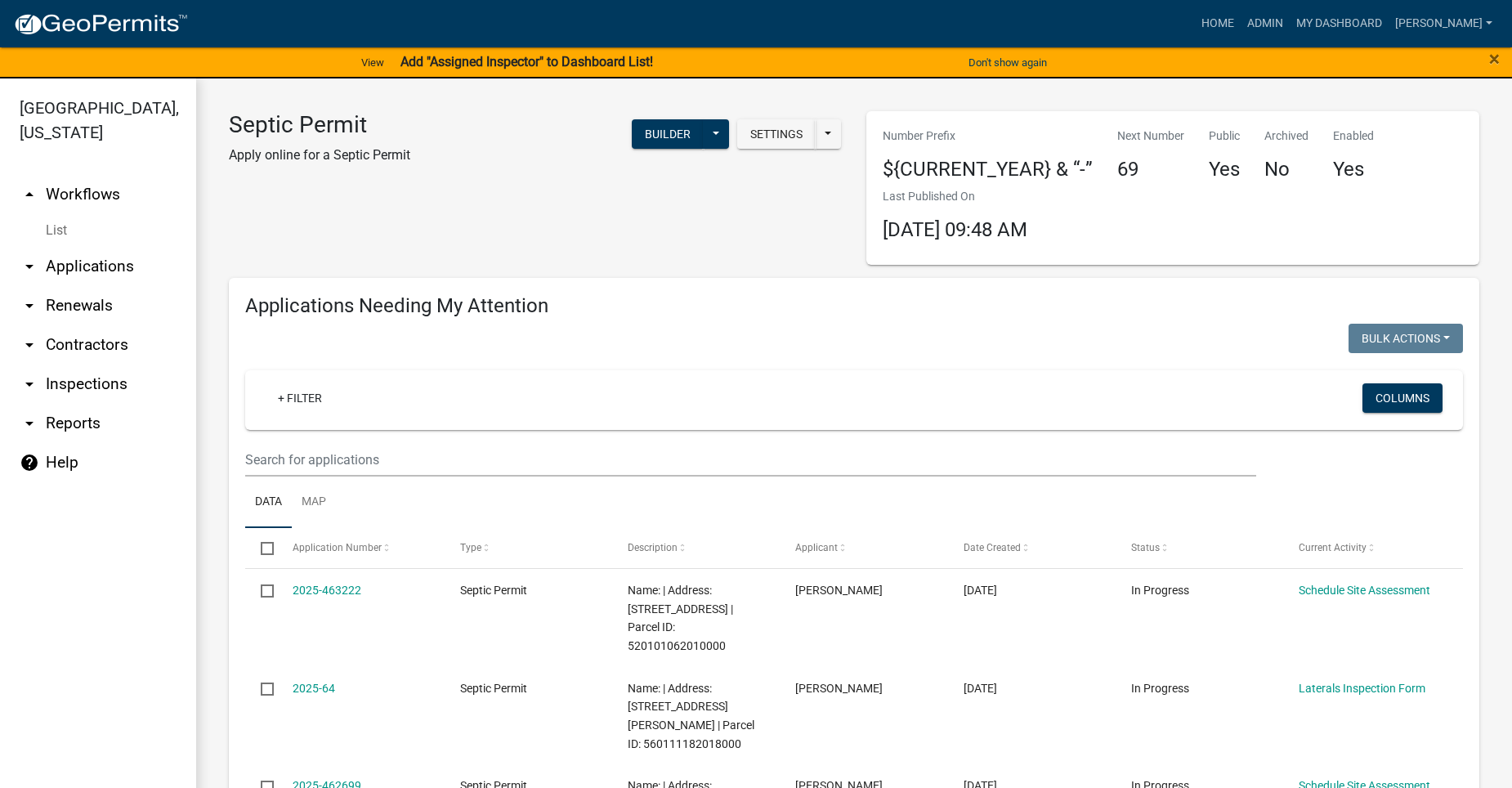
click at [93, 247] on link "arrow_drop_down Applications" at bounding box center [98, 267] width 196 height 40
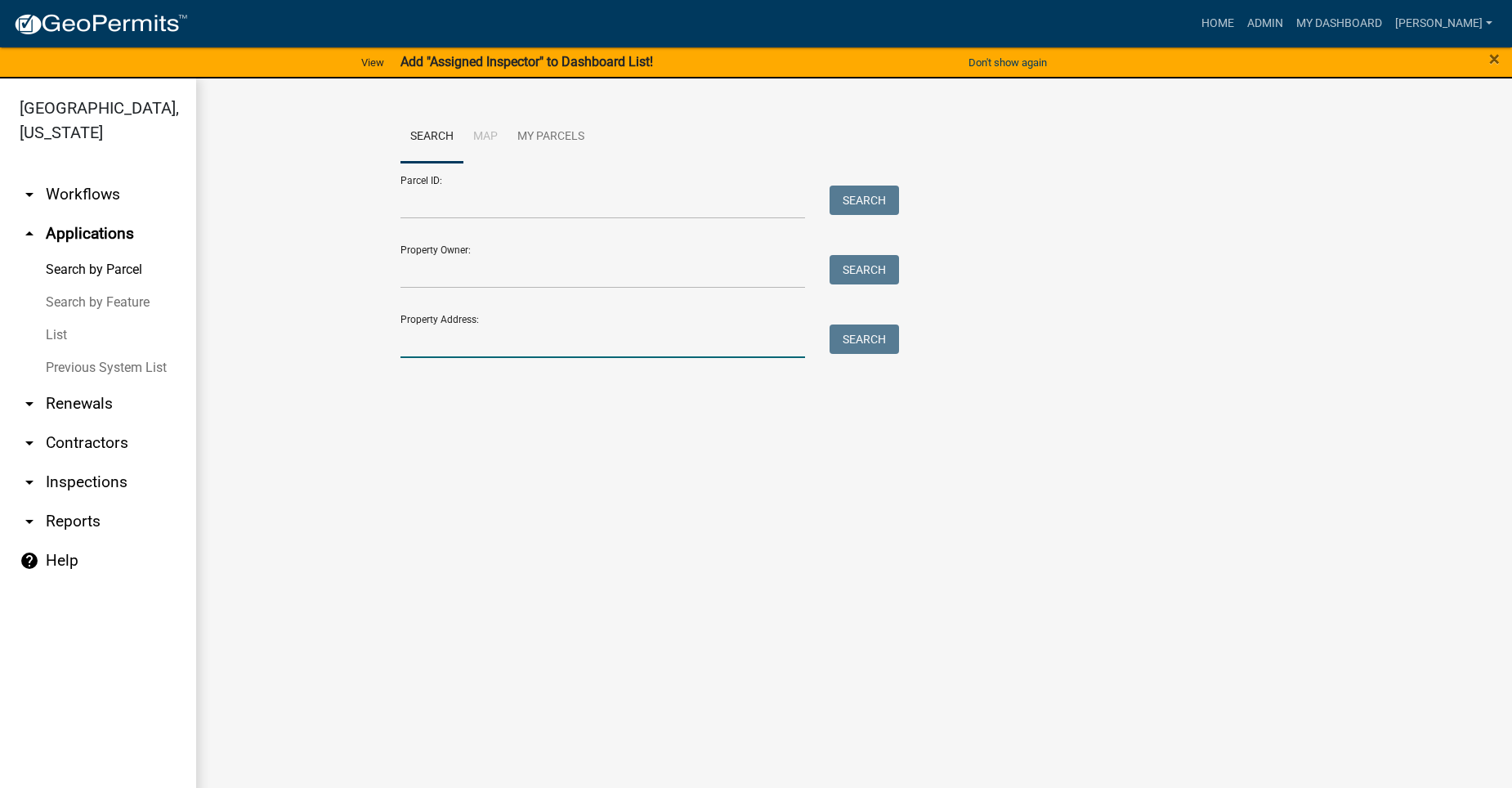
click at [493, 340] on input "Property Address:" at bounding box center [602, 342] width 405 height 34
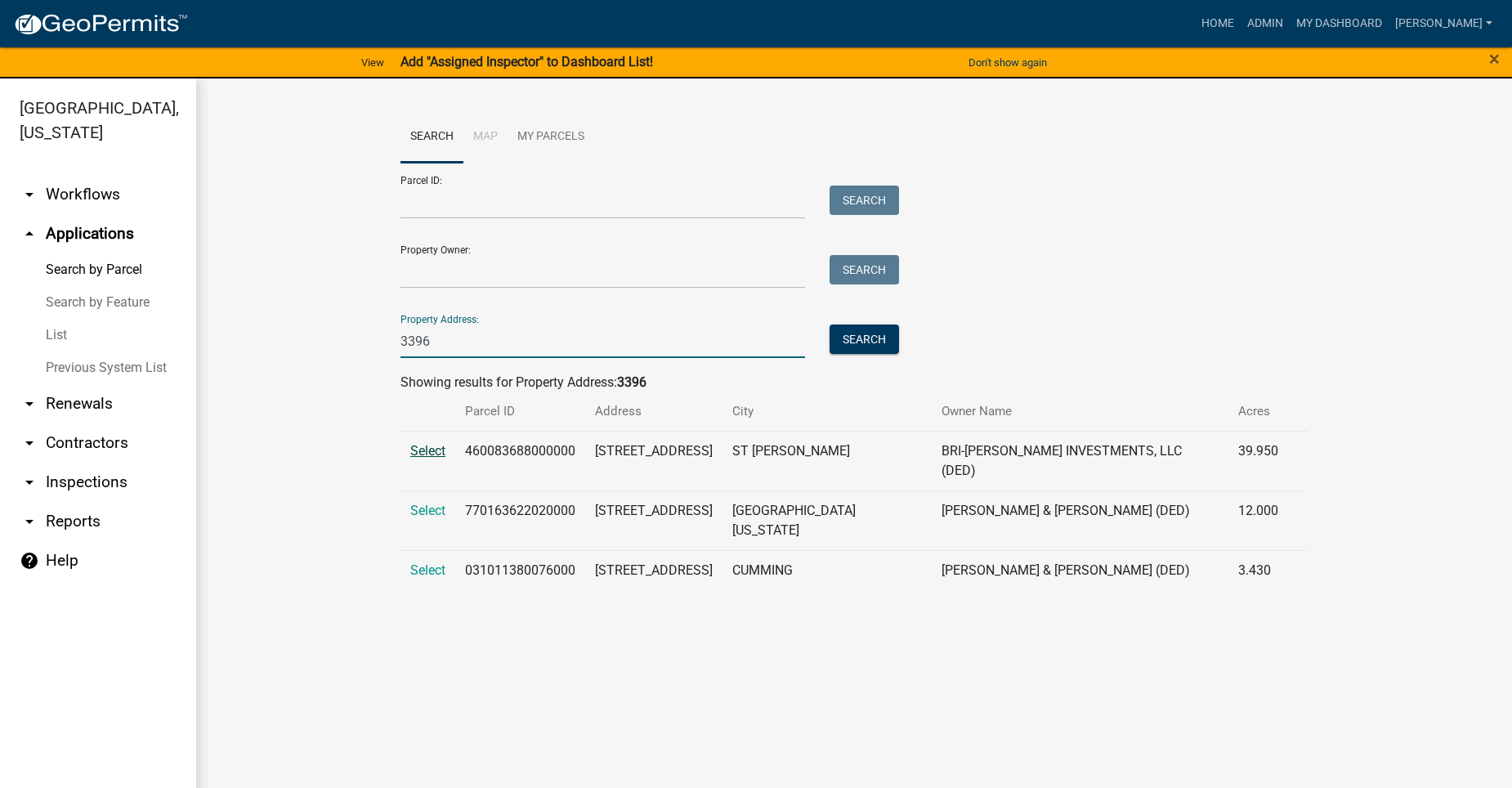
type input "3396"
click at [419, 444] on span "Select" at bounding box center [428, 450] width 35 height 15
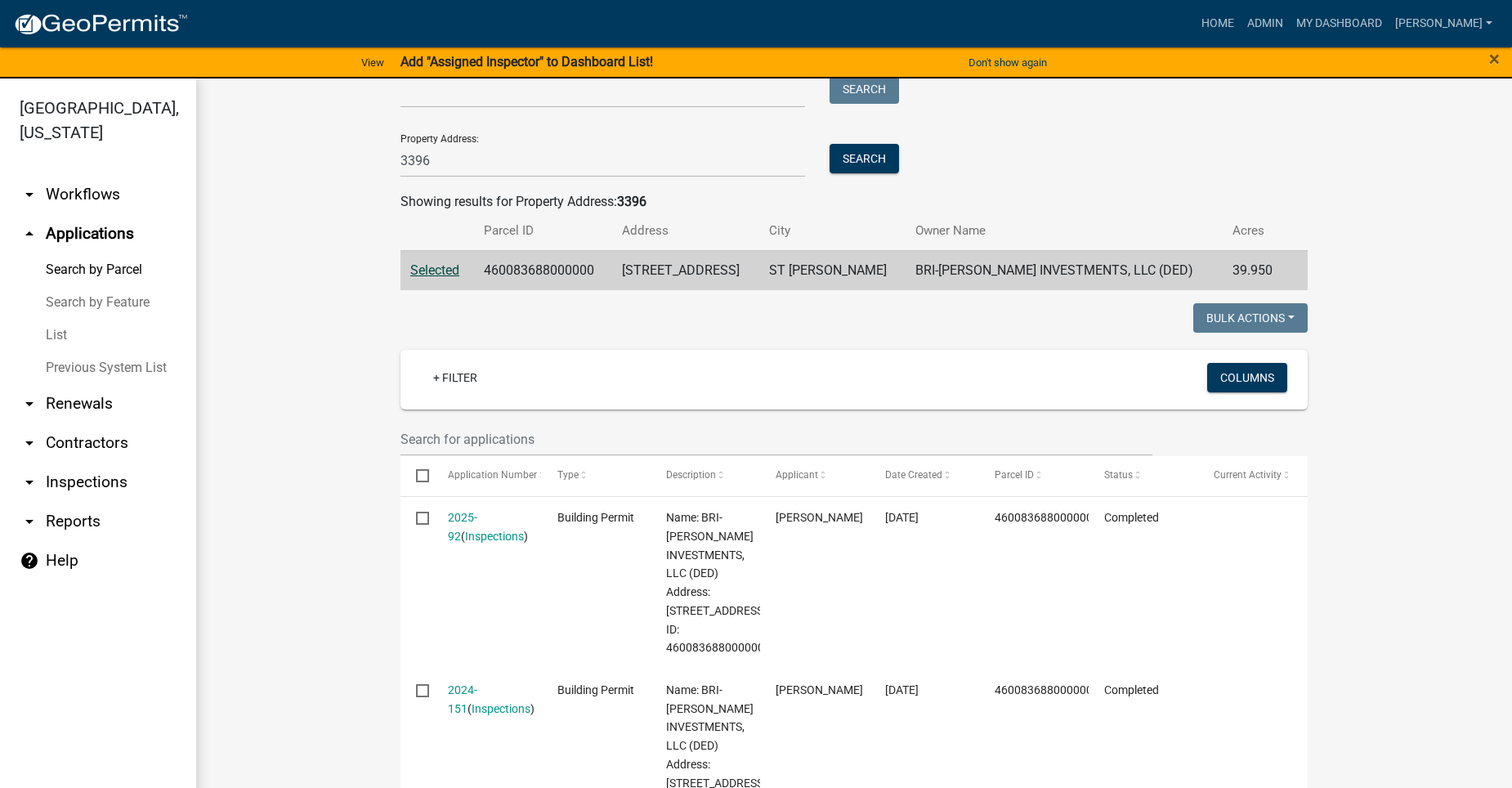
scroll to position [409, 0]
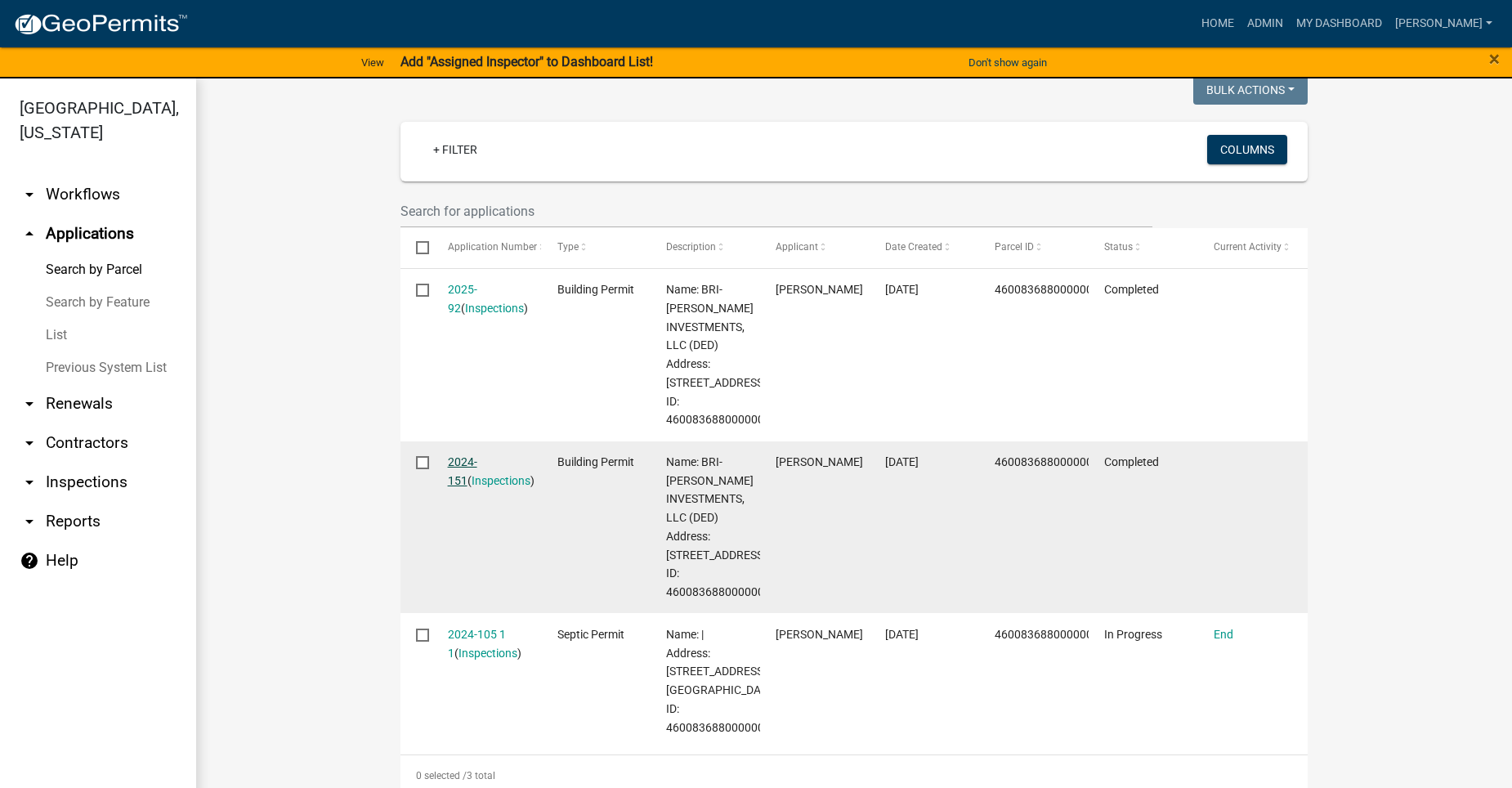
click at [472, 457] on link "2024-151" at bounding box center [462, 471] width 29 height 32
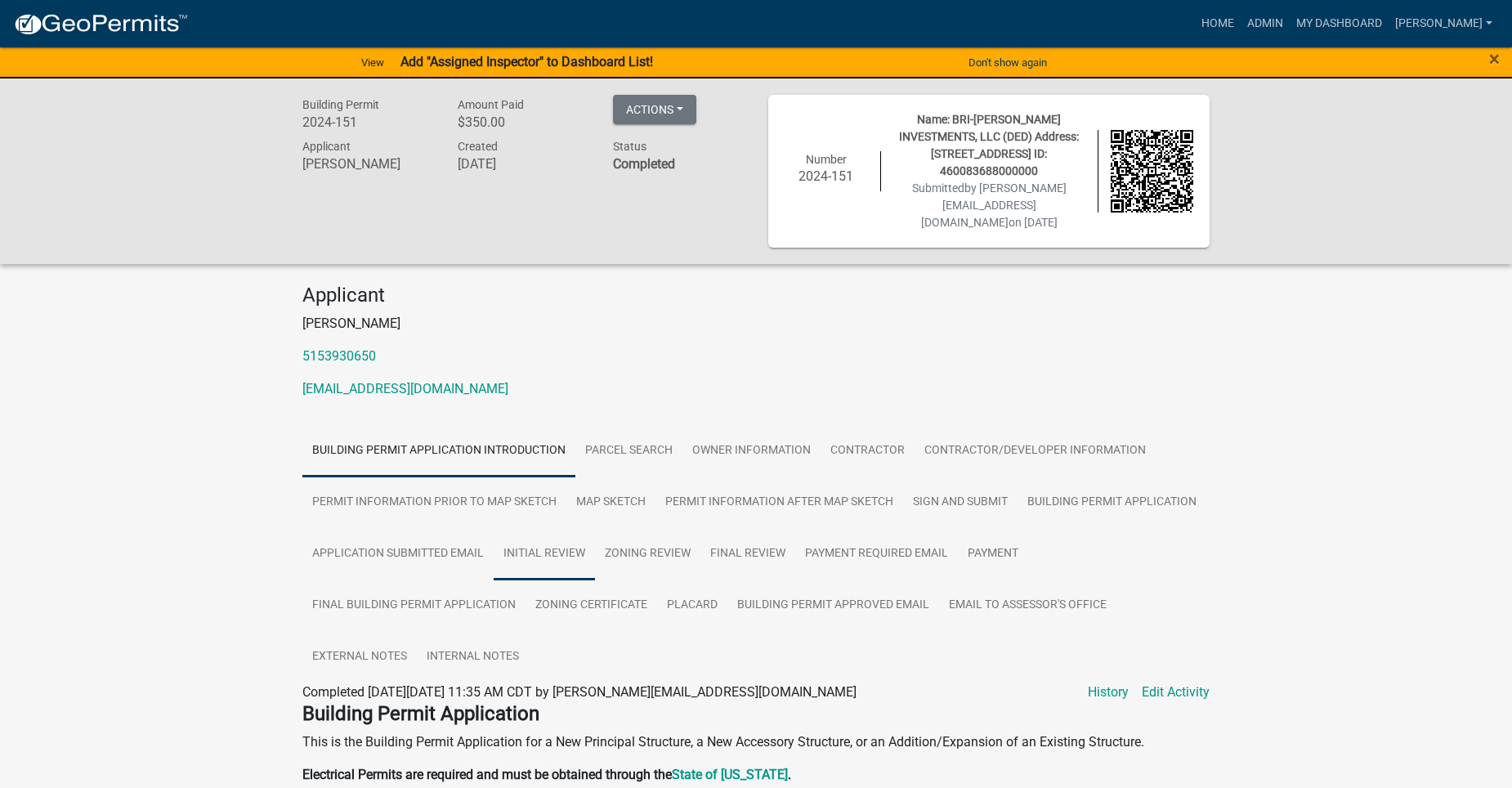
click at [521, 528] on link "Initial Review" at bounding box center [544, 553] width 101 height 52
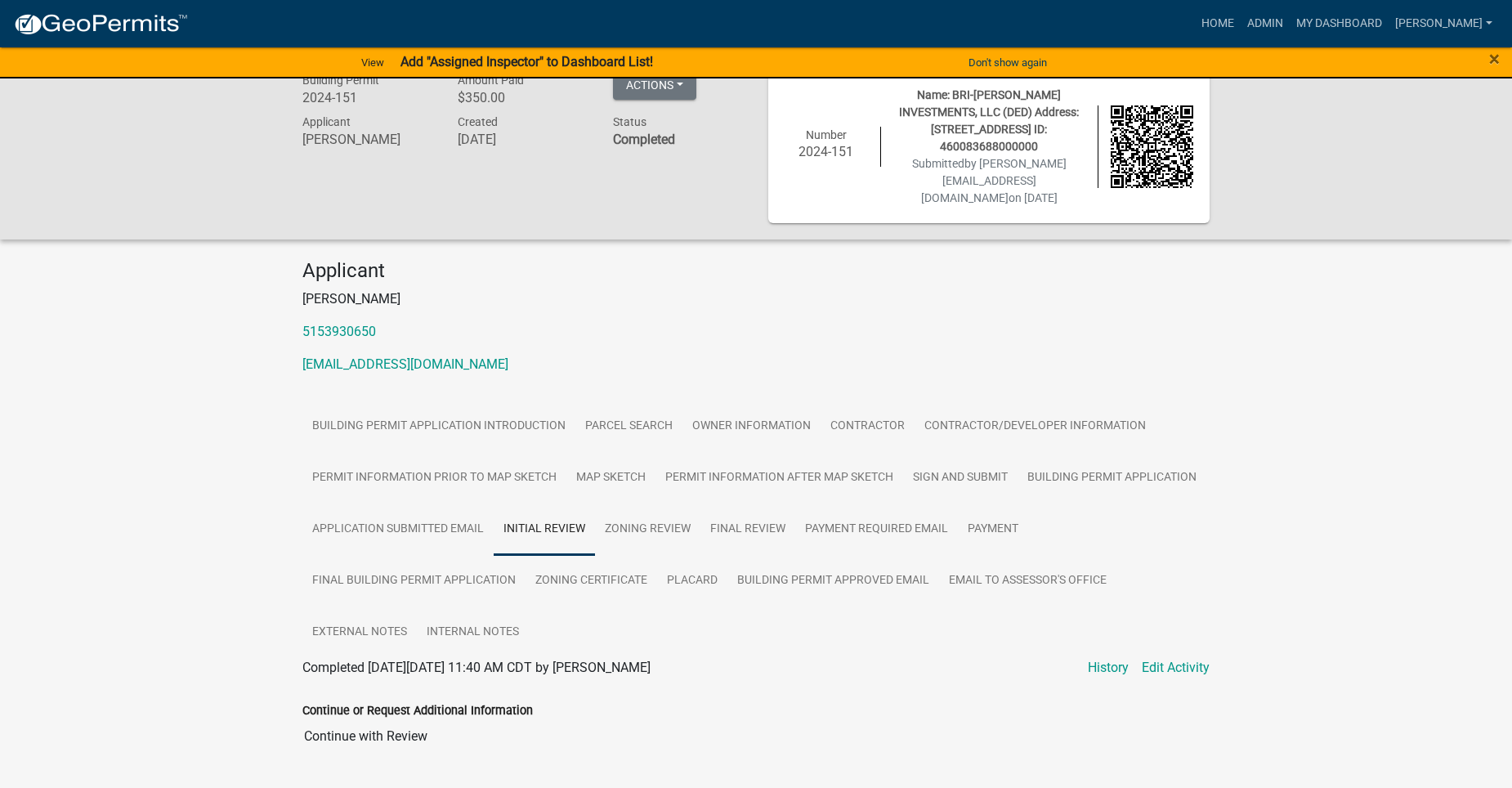
scroll to position [37, 0]
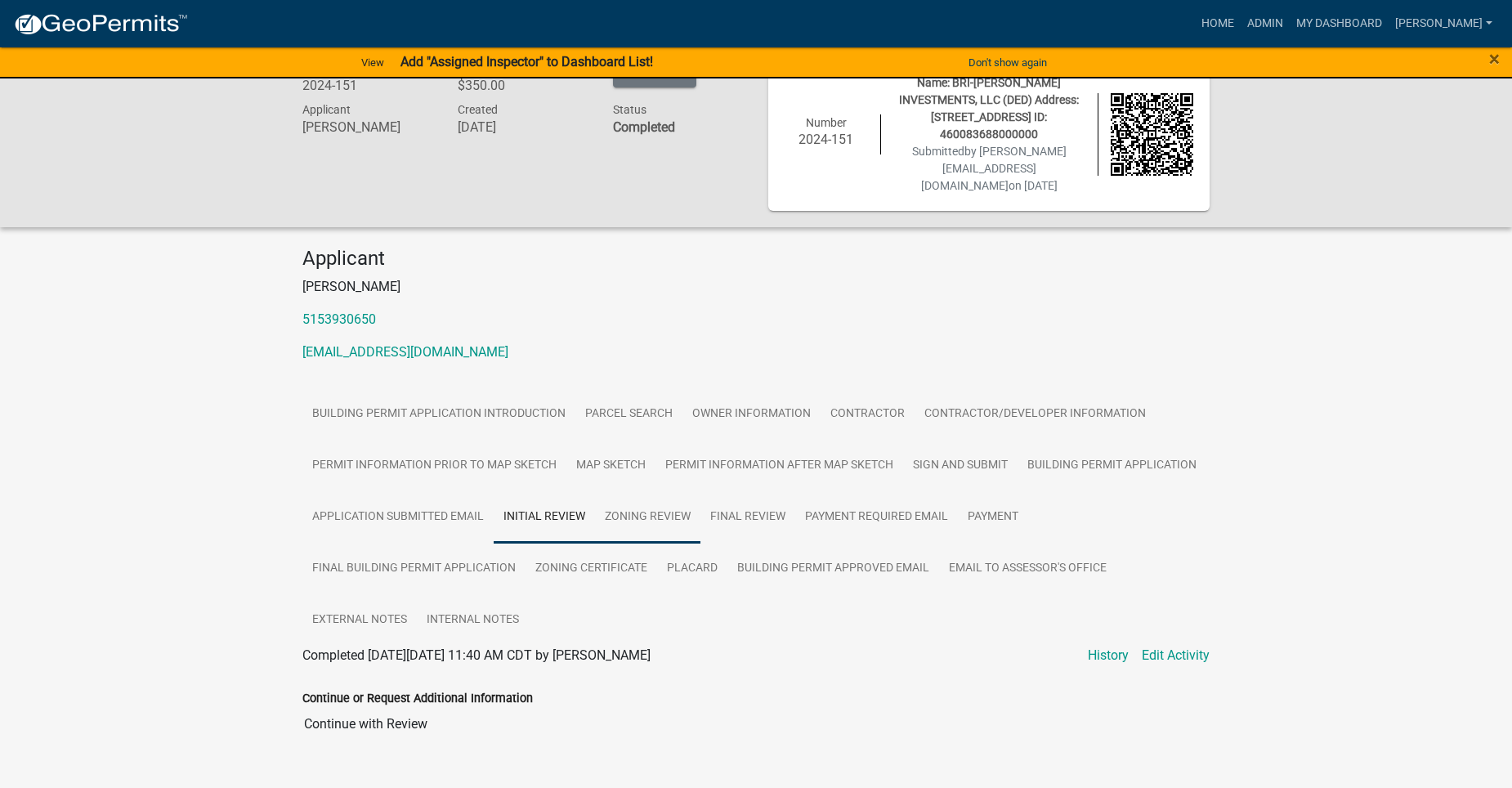
click at [644, 492] on link "Zoning Review" at bounding box center [648, 517] width 106 height 52
click at [717, 492] on link "Final Review" at bounding box center [748, 517] width 94 height 52
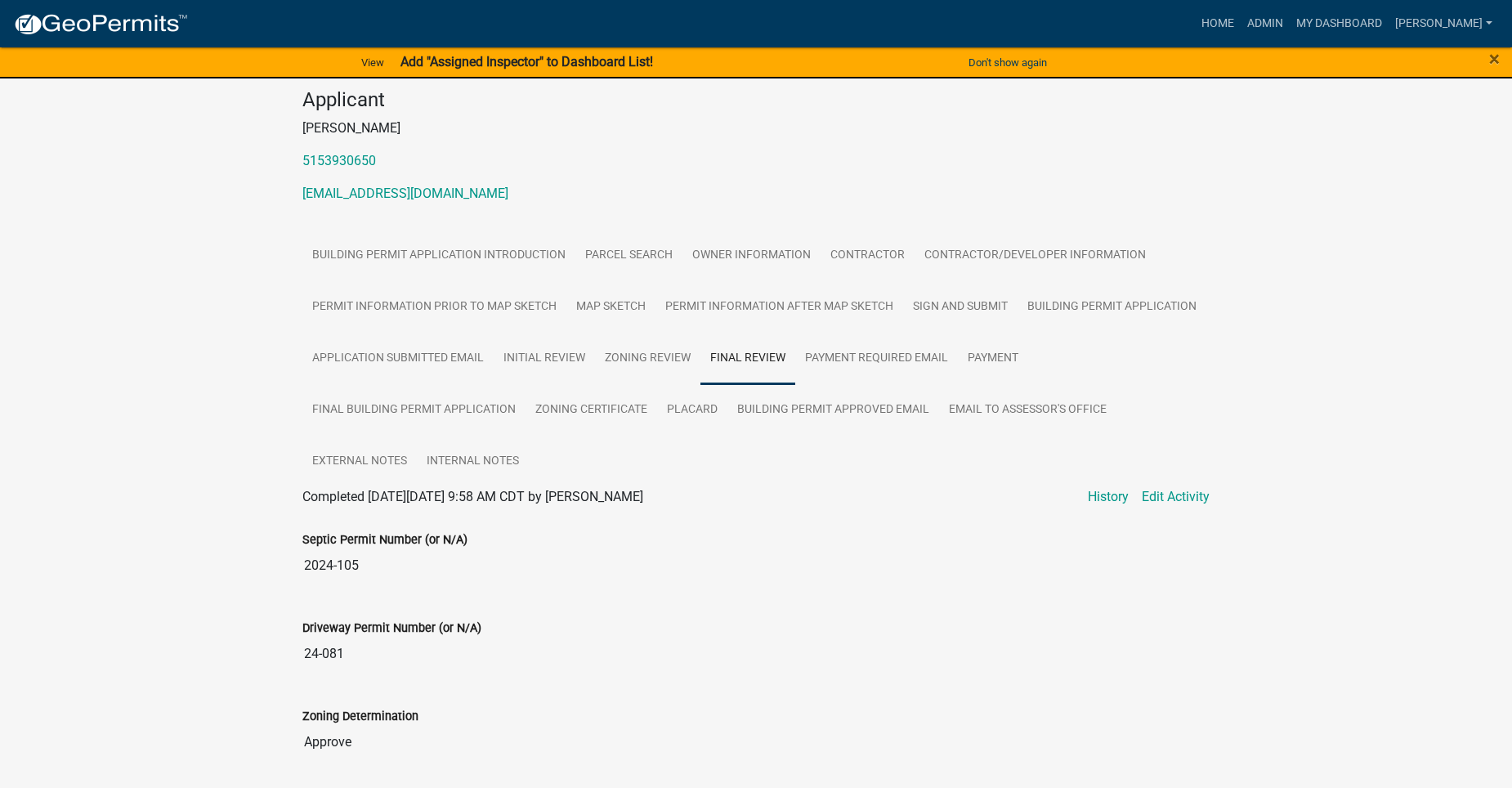
scroll to position [213, 0]
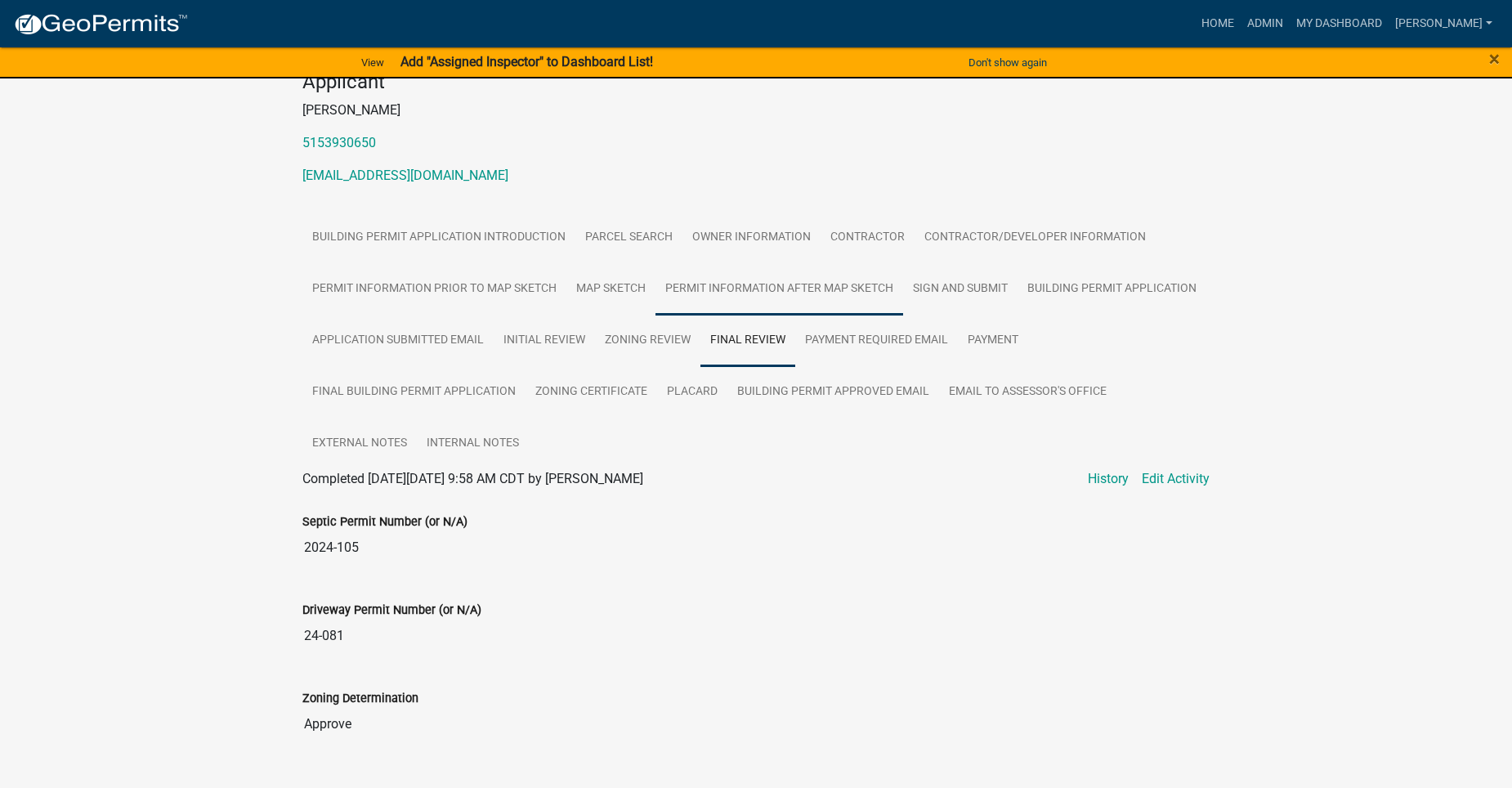
click at [801, 263] on link "Permit Information After Map Sketch" at bounding box center [780, 289] width 247 height 52
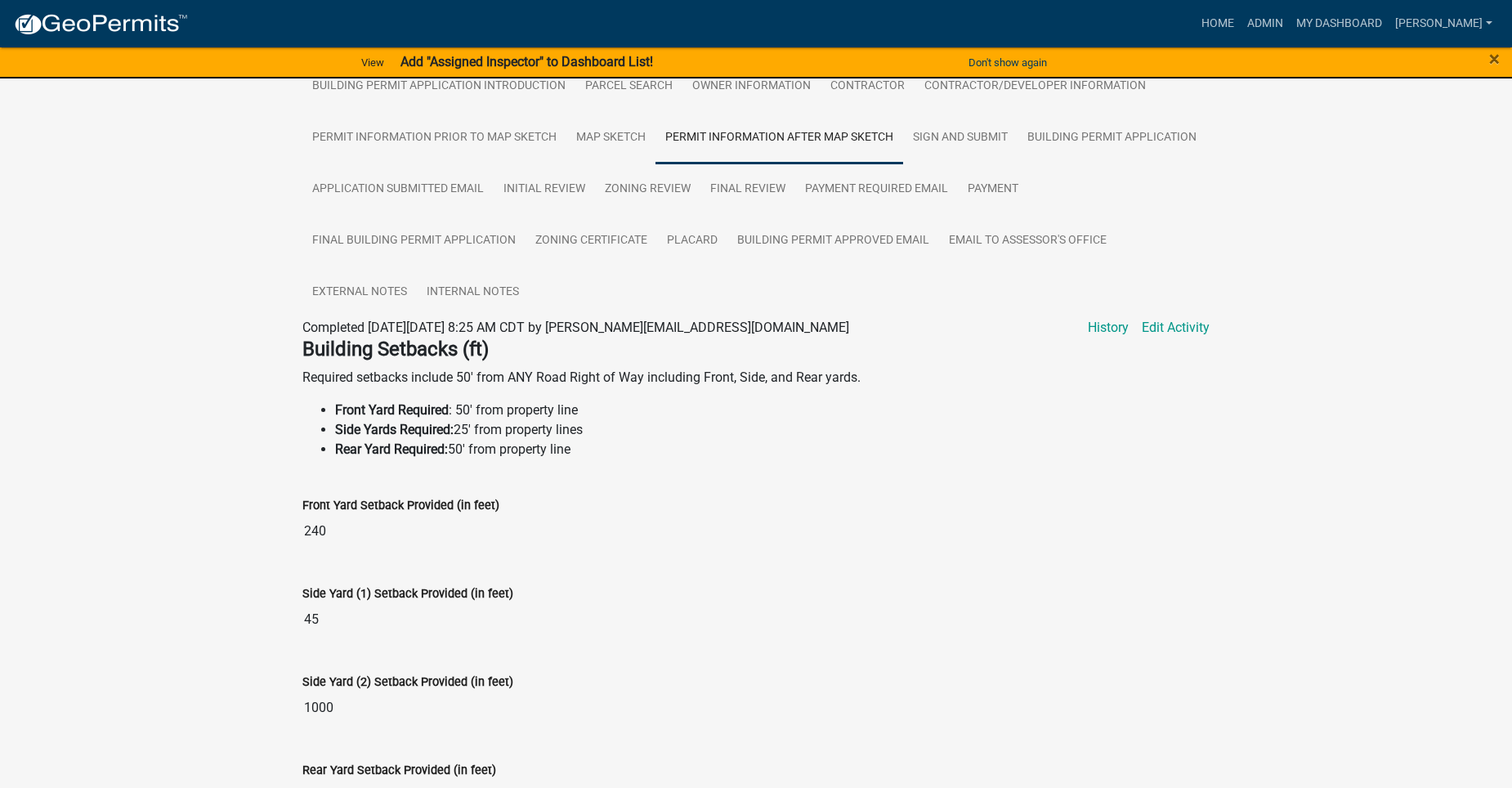
scroll to position [622, 0]
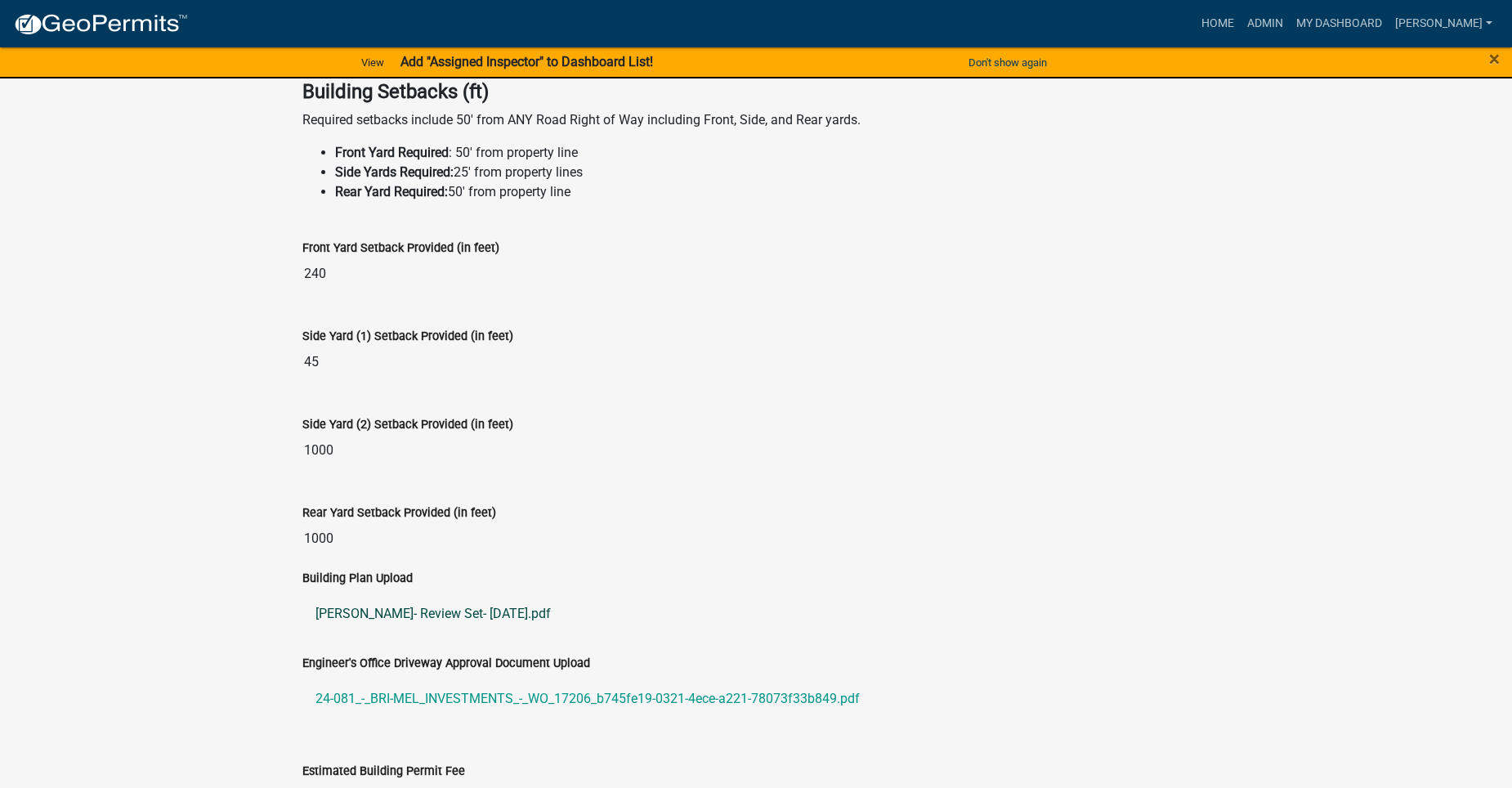
click at [357, 595] on link "[PERSON_NAME]- Review Set- [DATE].pdf" at bounding box center [755, 614] width 907 height 40
